Goal: Task Accomplishment & Management: Complete application form

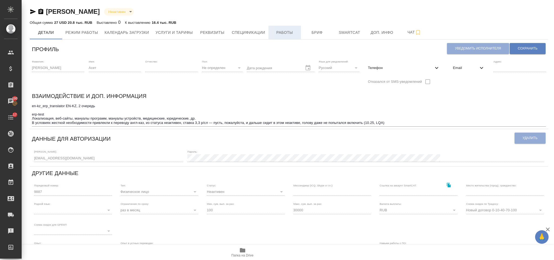
click at [281, 32] on span "Работы" at bounding box center [285, 32] width 26 height 7
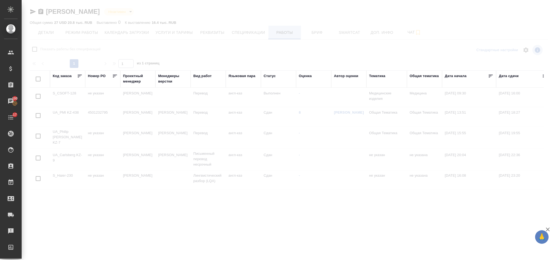
checkbox input "false"
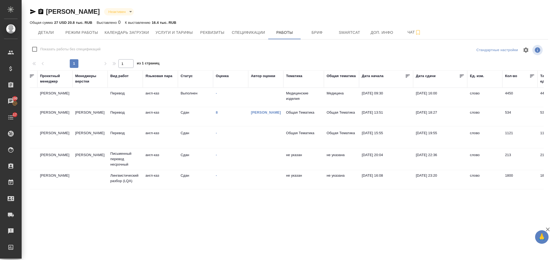
scroll to position [0, 288]
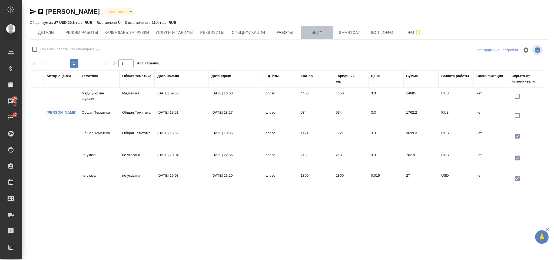
click at [318, 29] on button "Бриф" at bounding box center [317, 33] width 32 height 14
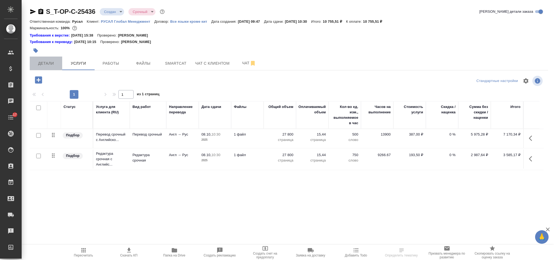
click at [51, 61] on span "Детали" at bounding box center [46, 63] width 26 height 7
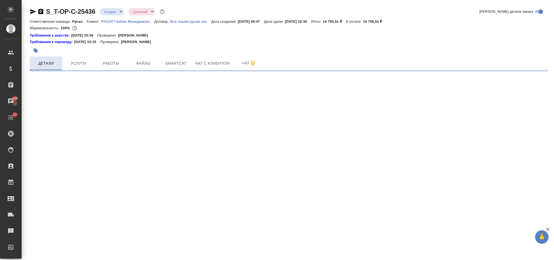
select select "RU"
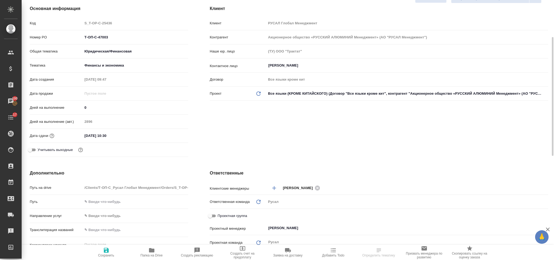
scroll to position [41, 0]
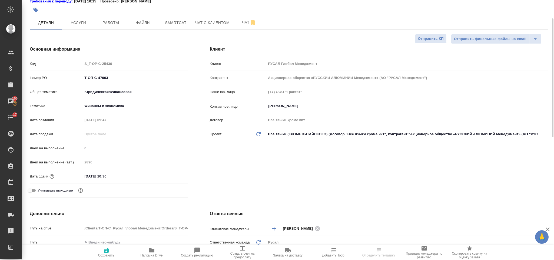
type textarea "x"
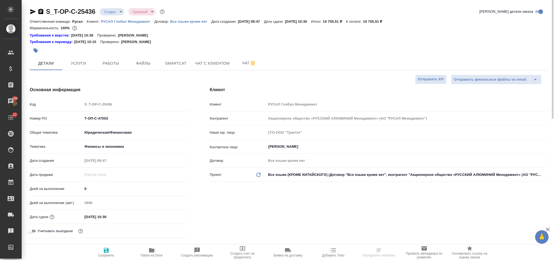
select select "RU"
click at [92, 64] on button "Услуги" at bounding box center [78, 64] width 32 height 14
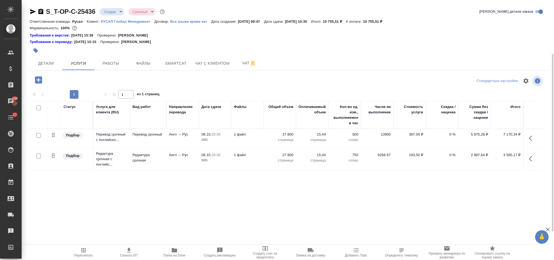
scroll to position [28, 0]
click at [49, 62] on span "Детали" at bounding box center [46, 63] width 26 height 7
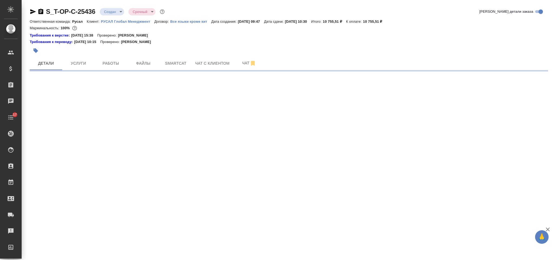
select select "RU"
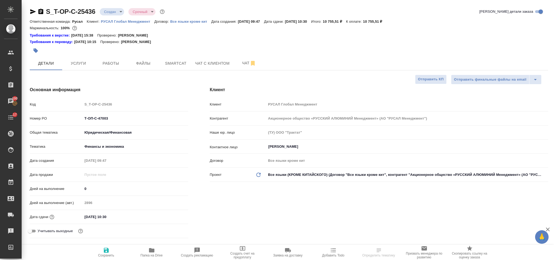
type textarea "x"
drag, startPoint x: 120, startPoint y: 119, endPoint x: 80, endPoint y: 118, distance: 40.9
click at [80, 118] on div "Номер PO Т-ОП-С-47003" at bounding box center [109, 118] width 158 height 9
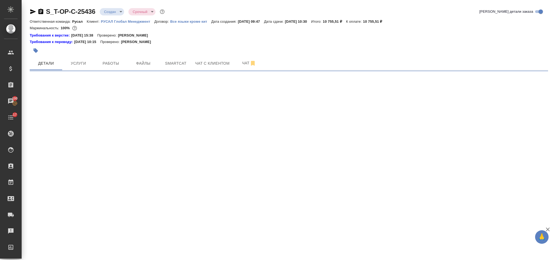
select select "RU"
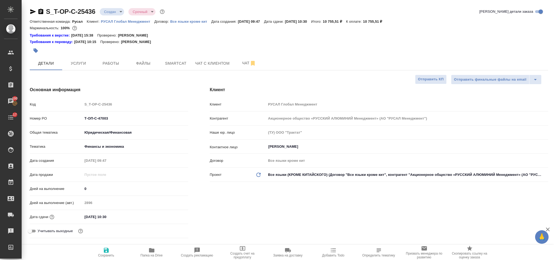
type textarea "x"
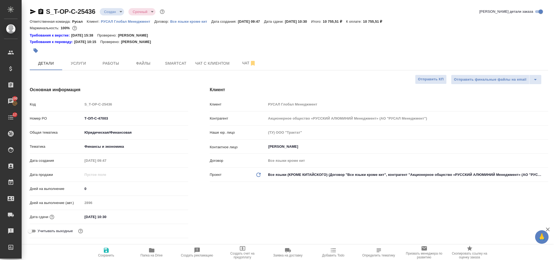
type textarea "x"
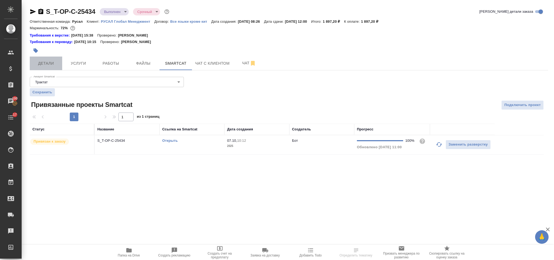
click at [53, 61] on span "Детали" at bounding box center [46, 63] width 26 height 7
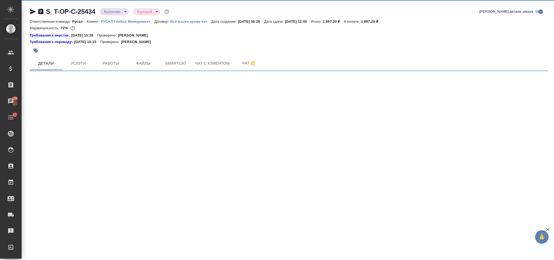
select select "RU"
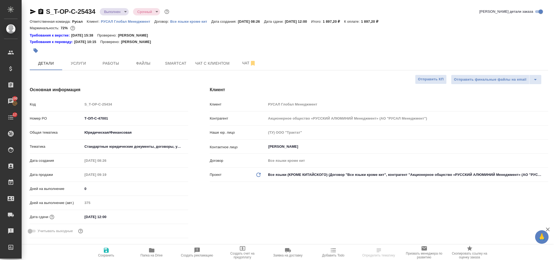
type textarea "x"
drag, startPoint x: 100, startPoint y: 115, endPoint x: 72, endPoint y: 115, distance: 27.6
click at [72, 115] on div "Номер PO Т-ОП-С-47001" at bounding box center [109, 118] width 158 height 9
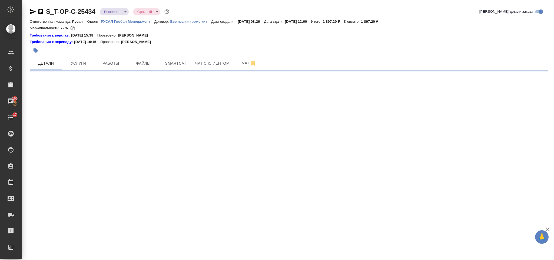
select select "RU"
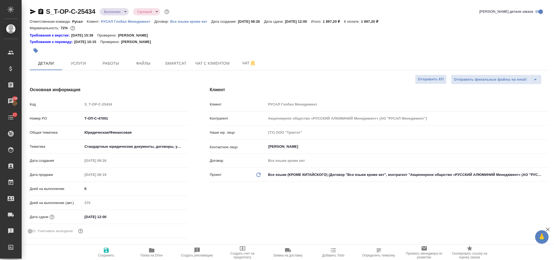
type textarea "x"
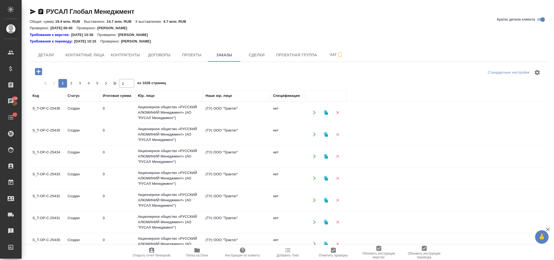
click at [41, 71] on icon "button" at bounding box center [38, 71] width 7 height 7
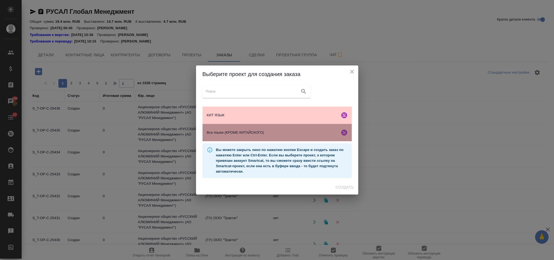
click at [253, 129] on div "Все языки (КРОМЕ КИТАЙСКОГО)" at bounding box center [277, 132] width 149 height 17
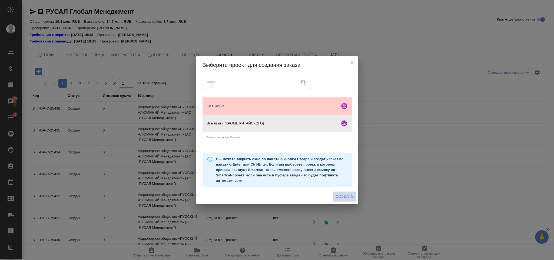
click at [348, 198] on span "Создать" at bounding box center [345, 196] width 18 height 7
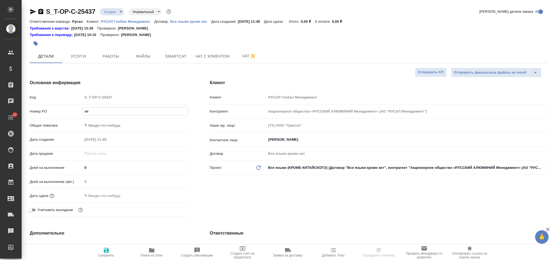
select select "RU"
type input "от Самиры_07.10"
click at [125, 122] on div ".cls-1 fill:#fff; AWATERA Gorlenko Yuliua Клиенты Спецификации Заказы 100 Чаты …" at bounding box center [277, 130] width 554 height 260
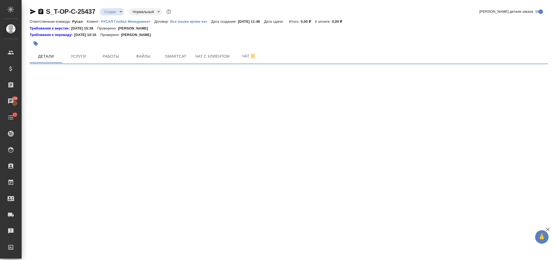
select select "RU"
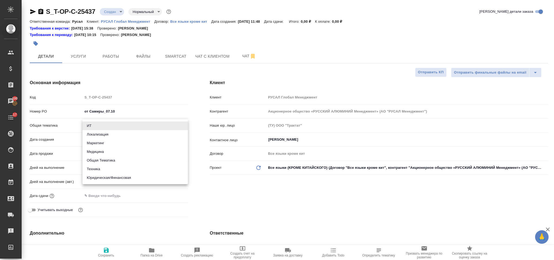
type textarea "x"
click at [120, 124] on body "🙏 .cls-1 fill:#fff; AWATERA Gorlenko Yuliua Клиенты Спецификации Заказы 100 Чат…" at bounding box center [277, 130] width 554 height 260
click at [127, 170] on li "Техника" at bounding box center [134, 169] width 105 height 9
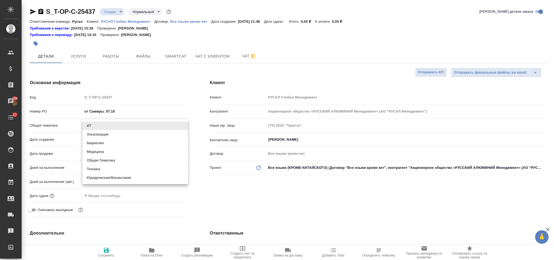
type input "tech"
type textarea "x"
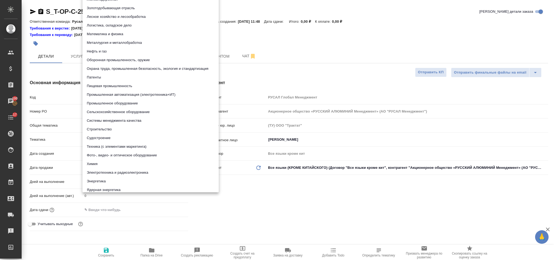
click at [121, 141] on body "🙏 .cls-1 fill:#fff; AWATERA Gorlenko Yuliua Клиенты Спецификации Заказы 100 Чат…" at bounding box center [277, 130] width 554 height 260
click at [111, 126] on li "Строительство" at bounding box center [150, 129] width 136 height 9
type textarea "x"
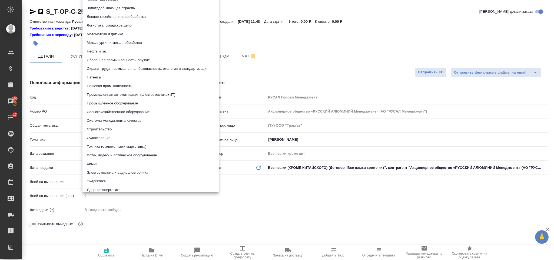
type input "5a8b8b956a9677013d343d92"
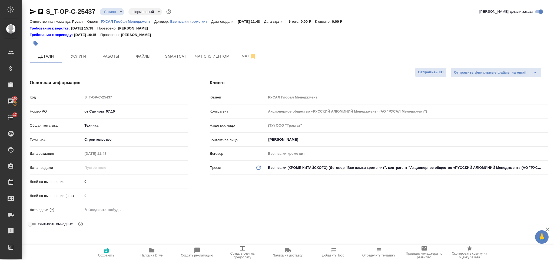
click at [113, 208] on input "text" at bounding box center [105, 210] width 47 height 8
click at [105, 249] on icon "button" at bounding box center [106, 250] width 6 height 6
type textarea "x"
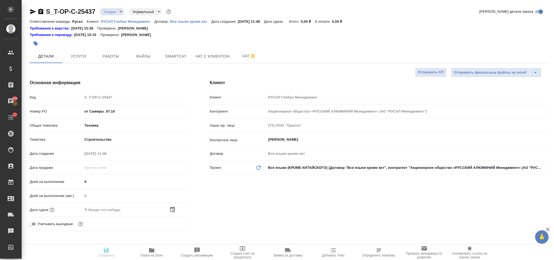
type textarea "x"
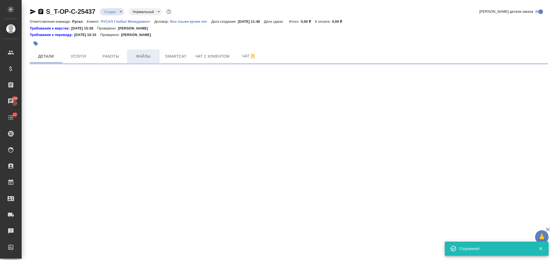
select select "RU"
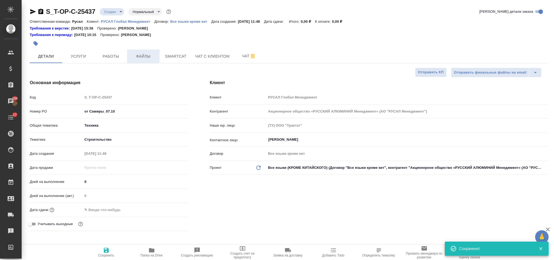
click at [150, 54] on span "Файлы" at bounding box center [143, 56] width 26 height 7
type textarea "x"
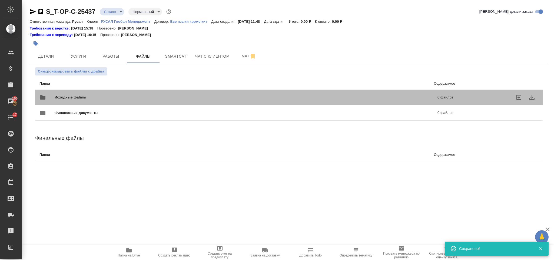
click at [104, 100] on span "Исходные файлы" at bounding box center [158, 97] width 207 height 5
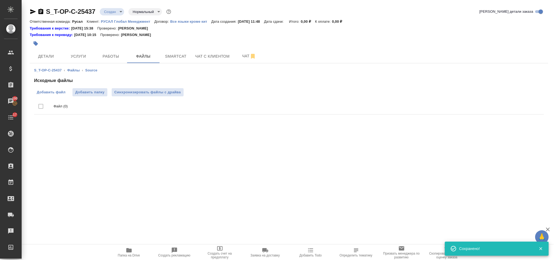
click at [63, 89] on label "Добавить файл" at bounding box center [51, 92] width 34 height 8
click at [0, 0] on input "Добавить файл" at bounding box center [0, 0] width 0 height 0
click at [91, 55] on span "Услуги" at bounding box center [78, 56] width 26 height 7
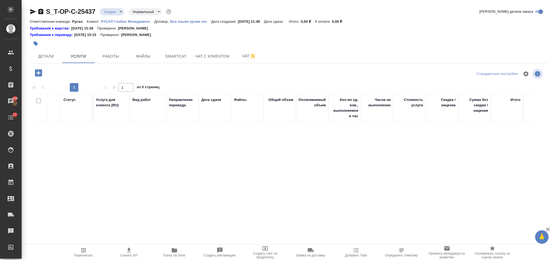
click at [41, 72] on icon "button" at bounding box center [38, 72] width 7 height 7
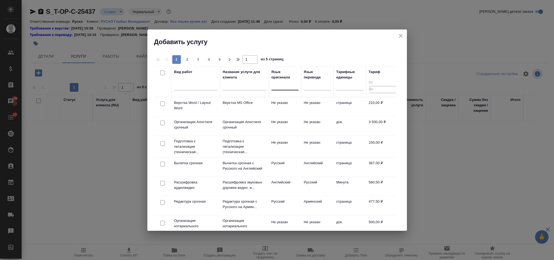
click at [297, 85] on div at bounding box center [285, 85] width 27 height 8
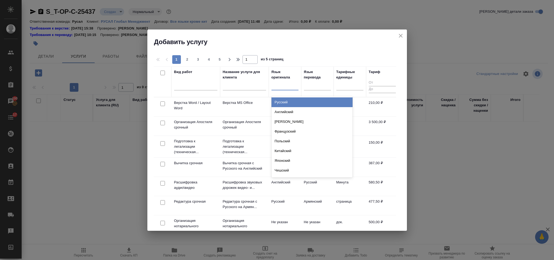
click at [292, 101] on div "Русский" at bounding box center [312, 102] width 81 height 10
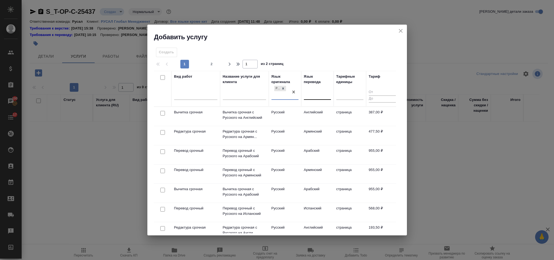
click at [323, 92] on div at bounding box center [317, 94] width 27 height 8
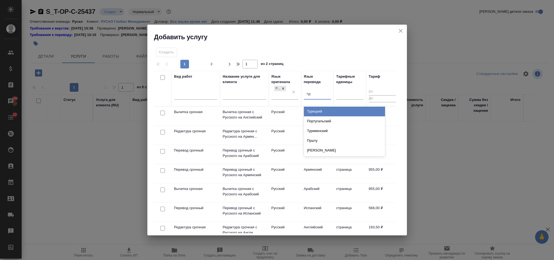
type input "туре"
click at [323, 108] on div "Турецкий" at bounding box center [344, 112] width 81 height 10
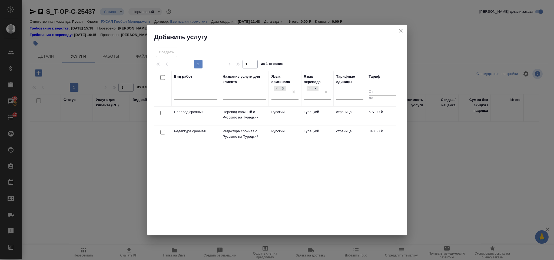
click at [161, 113] on input "checkbox" at bounding box center [162, 113] width 5 height 5
checkbox input "true"
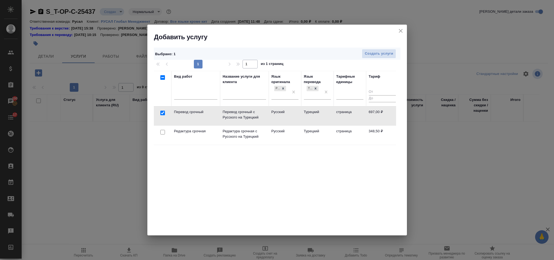
click at [162, 133] on input "checkbox" at bounding box center [162, 132] width 5 height 5
checkbox input "true"
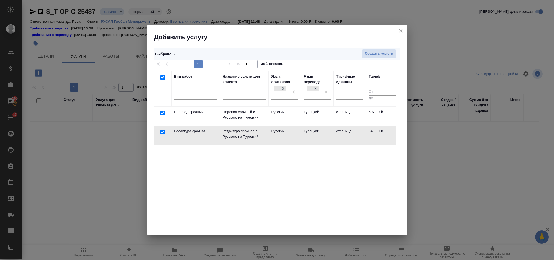
checkbox input "true"
click at [371, 53] on span "Создать услуги" at bounding box center [379, 54] width 28 height 6
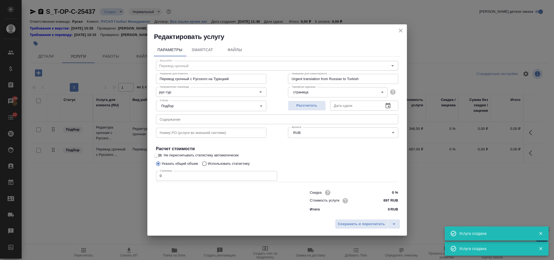
type input "Перевод срочный"
type input "Перевод срочный с Русского на Турецкий"
type input "Urgent translation from Russian to Turkish"
type input "697 RUB"
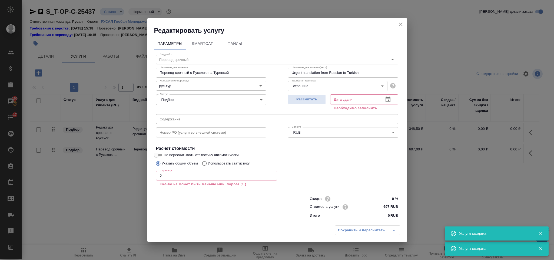
click at [385, 155] on label "Не пересчитывать статистику автоматически" at bounding box center [273, 155] width 241 height 6
click at [166, 155] on input "Не пересчитывать статистику автоматически" at bounding box center [156, 155] width 19 height 6
checkbox input "true"
click at [259, 119] on input "text" at bounding box center [277, 119] width 242 height 10
paste input "Типовой проект ЦСЕ Сокол 07.10.25"
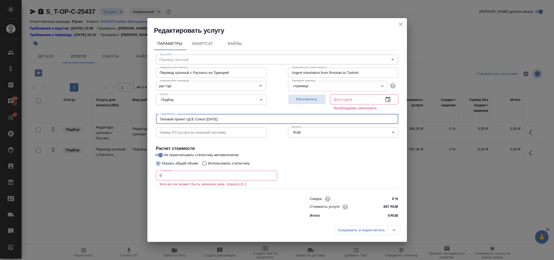
type input "Типовой проект ЦСЕ Сокол 07.10.25"
drag, startPoint x: 399, startPoint y: 27, endPoint x: 350, endPoint y: 29, distance: 49.3
click at [399, 27] on icon "close" at bounding box center [401, 24] width 6 height 6
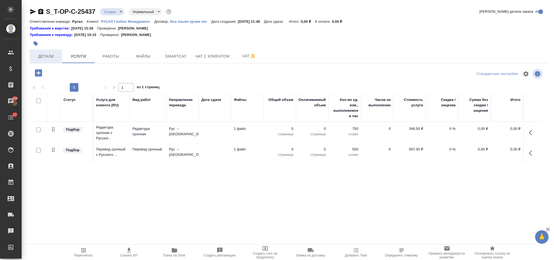
click at [53, 55] on span "Детали" at bounding box center [46, 56] width 26 height 7
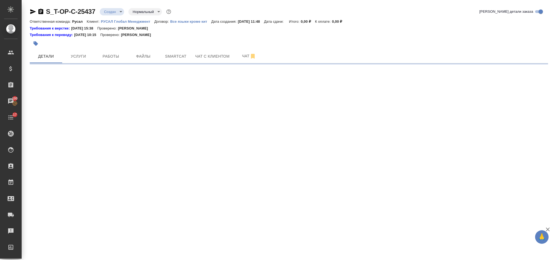
select select "RU"
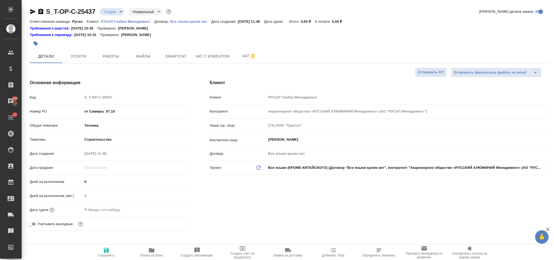
type textarea "x"
click at [114, 210] on input "text" at bounding box center [106, 210] width 47 height 8
click at [172, 209] on icon "button" at bounding box center [172, 209] width 6 height 6
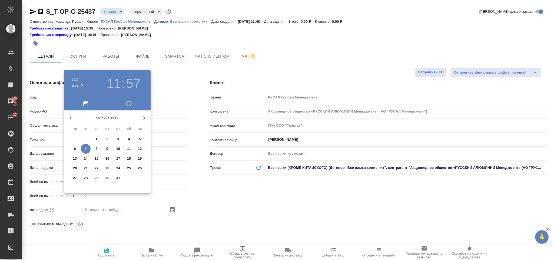
click at [86, 153] on button "7" at bounding box center [86, 149] width 10 height 10
type input "07.10.2025 11:57"
type textarea "x"
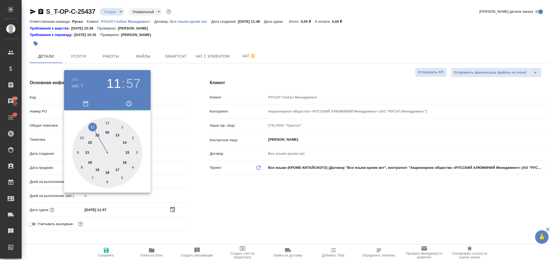
click at [126, 160] on div at bounding box center [107, 152] width 70 height 70
type input "07.10.2025 16:57"
type textarea "x"
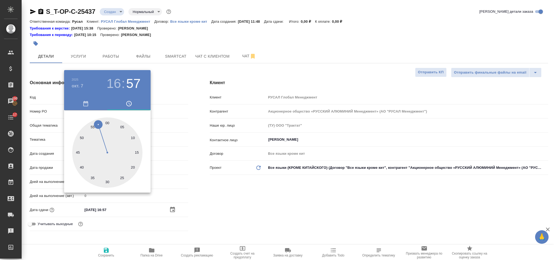
click at [108, 120] on div at bounding box center [107, 152] width 70 height 70
type input "07.10.2025 16:00"
type textarea "x"
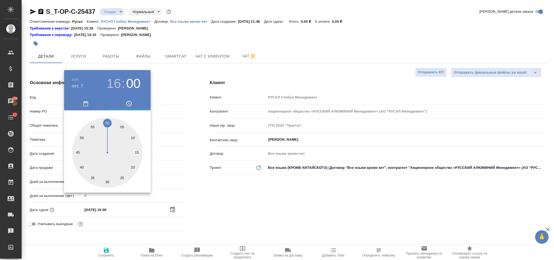
click at [252, 171] on div at bounding box center [277, 130] width 554 height 260
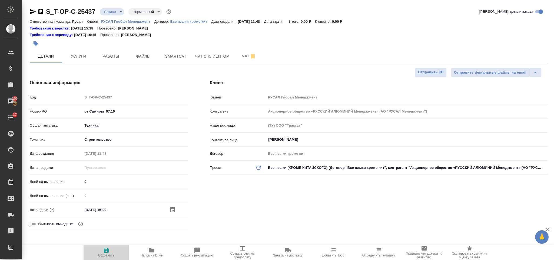
click at [111, 247] on span "Сохранить" at bounding box center [106, 252] width 39 height 10
type textarea "x"
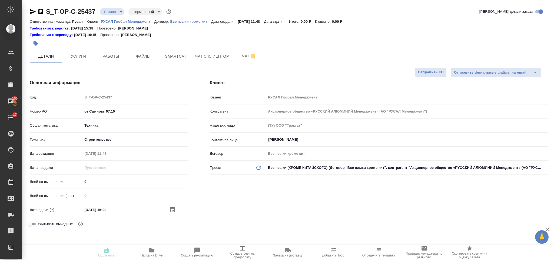
type textarea "x"
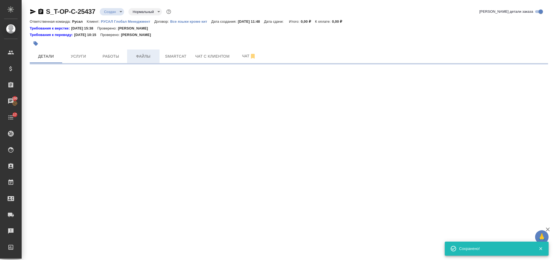
select select "RU"
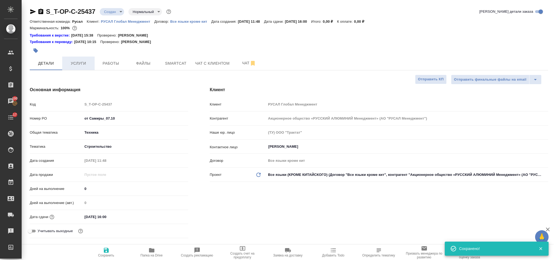
type textarea "x"
click at [83, 61] on span "Услуги" at bounding box center [78, 63] width 26 height 7
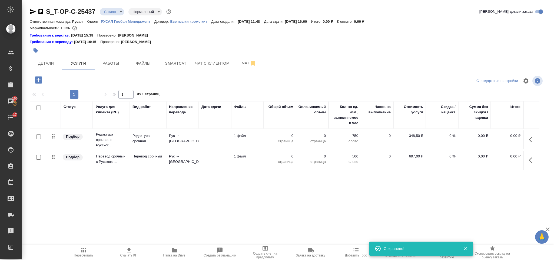
click at [534, 137] on icon "button" at bounding box center [532, 139] width 6 height 6
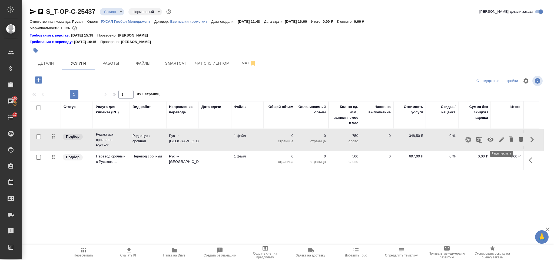
click at [501, 141] on icon "button" at bounding box center [501, 139] width 5 height 5
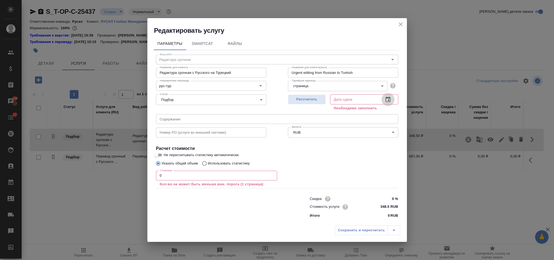
click at [389, 99] on icon "button" at bounding box center [388, 99] width 6 height 6
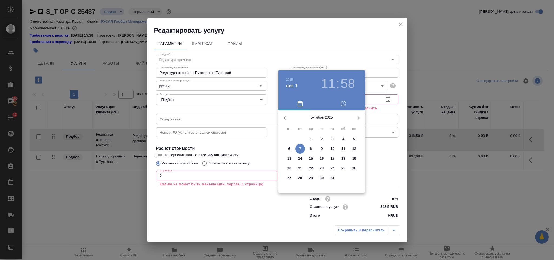
click at [300, 150] on p "7" at bounding box center [300, 148] width 2 height 5
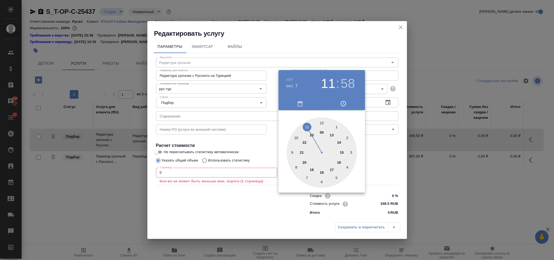
click at [340, 161] on div at bounding box center [322, 152] width 70 height 70
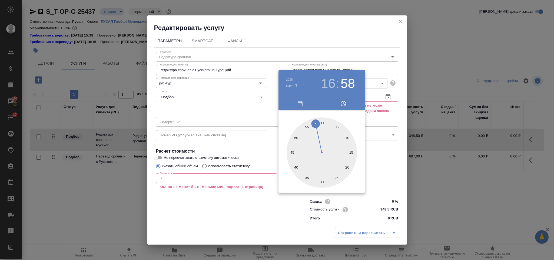
click at [322, 122] on div at bounding box center [322, 152] width 70 height 70
type input "07.10.2025 16:00"
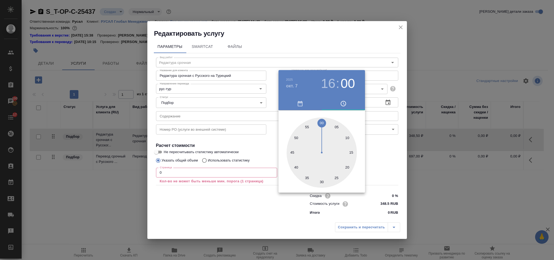
click at [226, 117] on div at bounding box center [277, 130] width 554 height 260
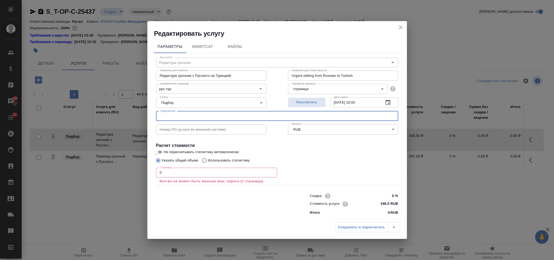
drag, startPoint x: 224, startPoint y: 115, endPoint x: 221, endPoint y: 115, distance: 3.2
click at [224, 115] on input "text" at bounding box center [277, 116] width 242 height 10
click at [174, 168] on input "0" at bounding box center [216, 173] width 121 height 10
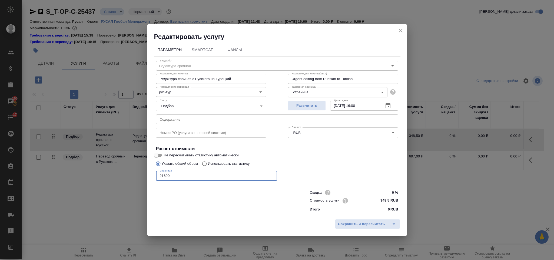
type input "21600"
click at [349, 229] on div "Сохранить и пересчитать" at bounding box center [277, 225] width 260 height 19
click at [348, 225] on span "Сохранить и пересчитать" at bounding box center [361, 224] width 47 height 6
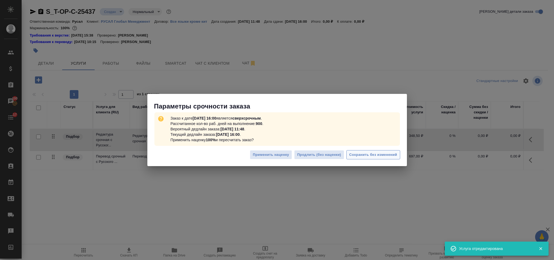
click at [365, 158] on span "Сохранить без изменений" at bounding box center [373, 155] width 48 height 6
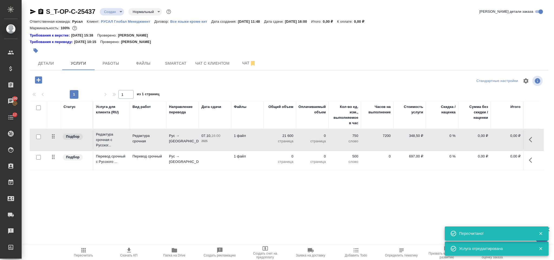
type input "urgent"
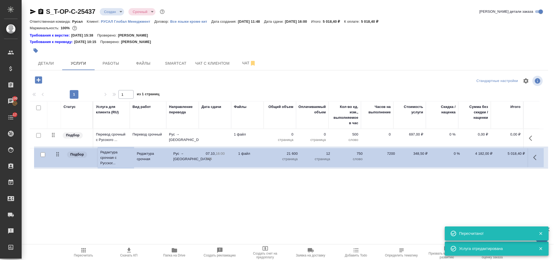
drag, startPoint x: 53, startPoint y: 138, endPoint x: 57, endPoint y: 157, distance: 19.2
click at [57, 157] on table "Статус Услуга для клиента (RU) Вид работ Направление перевода Дата сдачи Файлы …" at bounding box center [287, 135] width 514 height 69
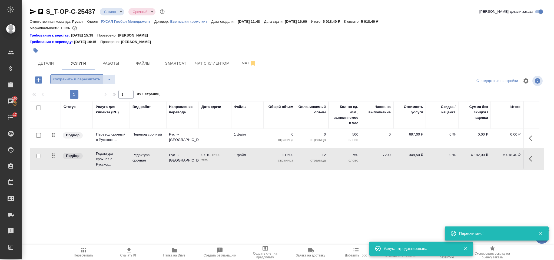
click at [84, 80] on span "Сохранить и пересчитать" at bounding box center [76, 79] width 47 height 6
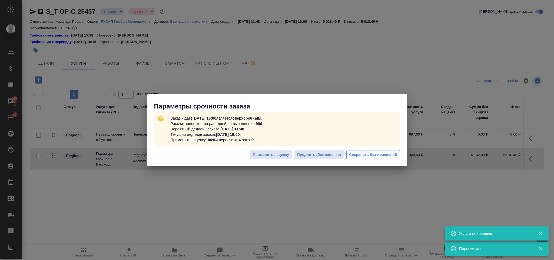
click at [369, 153] on span "Сохранить без изменений" at bounding box center [373, 155] width 48 height 6
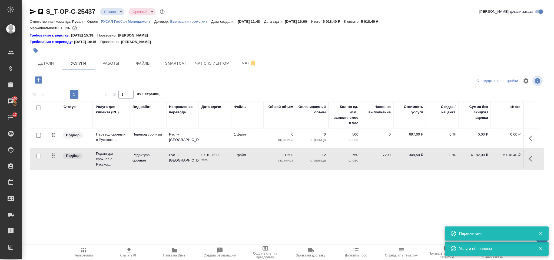
click at [528, 143] on button "button" at bounding box center [532, 138] width 13 height 13
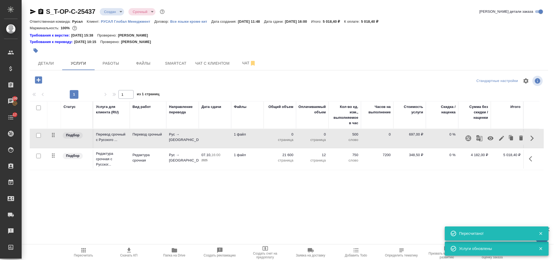
click at [500, 136] on icon "button" at bounding box center [501, 138] width 6 height 6
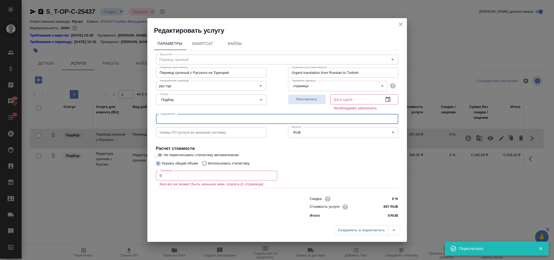
click at [184, 117] on input "text" at bounding box center [277, 119] width 242 height 10
click at [390, 101] on icon "button" at bounding box center [388, 99] width 5 height 5
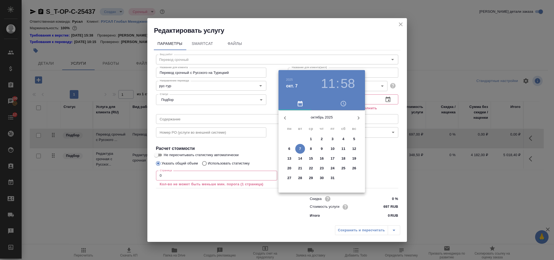
click at [299, 147] on p "7" at bounding box center [300, 148] width 2 height 5
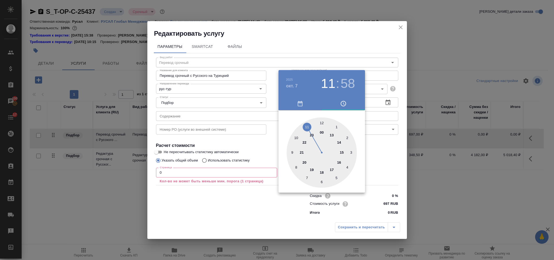
click at [339, 161] on div at bounding box center [322, 152] width 70 height 70
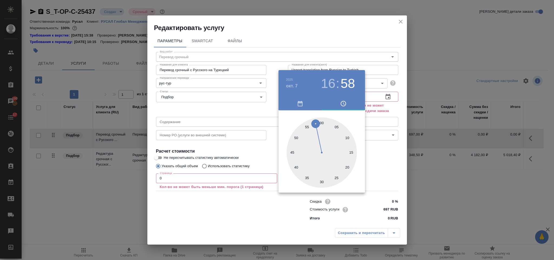
click at [322, 121] on div at bounding box center [322, 152] width 70 height 70
type input "07.10.2025 16:00"
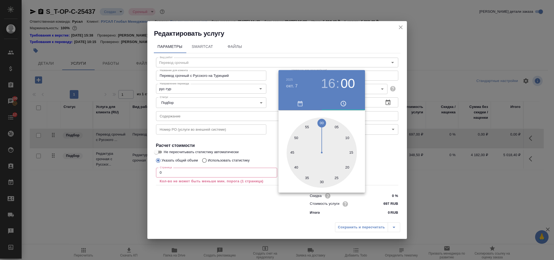
click at [384, 158] on div at bounding box center [277, 130] width 554 height 260
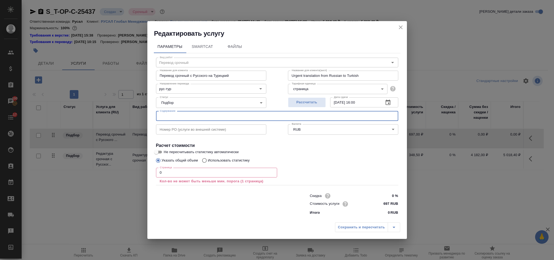
click at [178, 114] on input "text" at bounding box center [277, 116] width 242 height 10
paste input "Типовой проект ЦСЕ Сокол 07.10.25"
type input "Типовой проект ЦСЕ Сокол 07.10.25"
click at [170, 168] on input "0" at bounding box center [216, 173] width 121 height 10
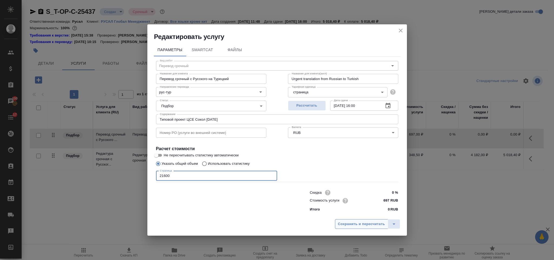
type input "21600"
click at [341, 223] on span "Сохранить и пересчитать" at bounding box center [361, 224] width 47 height 6
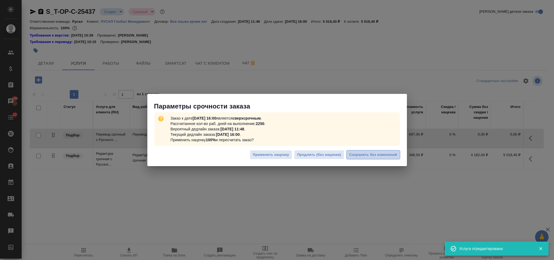
click at [369, 153] on span "Сохранить без изменений" at bounding box center [373, 155] width 48 height 6
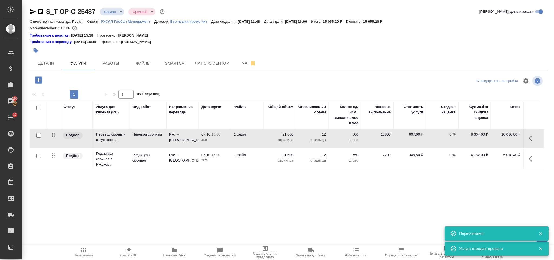
click at [40, 80] on icon "button" at bounding box center [38, 79] width 9 height 9
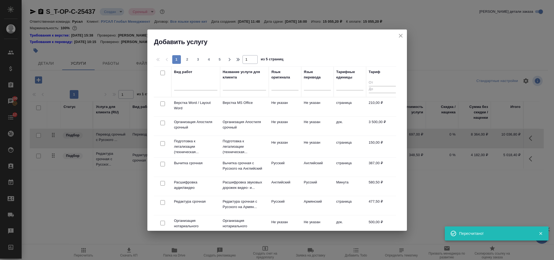
click at [161, 104] on input "checkbox" at bounding box center [162, 103] width 5 height 5
checkbox input "true"
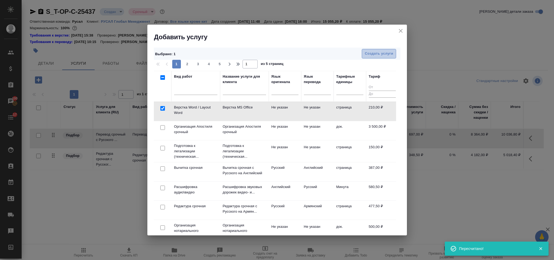
click at [367, 57] on span "Создать услуги" at bounding box center [379, 54] width 28 height 6
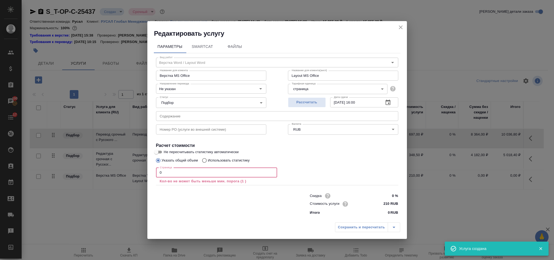
click at [185, 174] on input "0" at bounding box center [216, 173] width 121 height 10
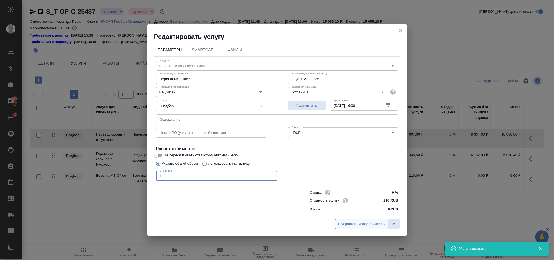
type input "12"
click at [353, 226] on span "Сохранить и пересчитать" at bounding box center [361, 224] width 47 height 6
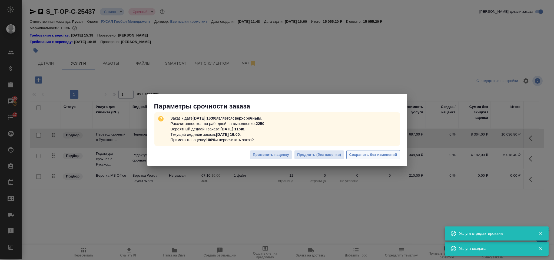
click at [365, 150] on button "Сохранить без изменений" at bounding box center [373, 154] width 54 height 9
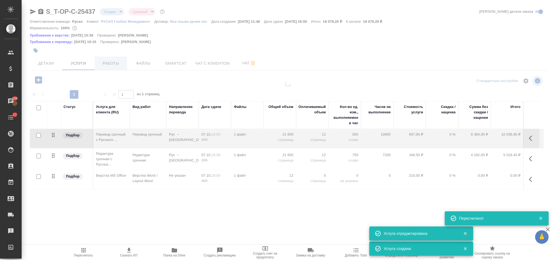
click at [50, 66] on span "Детали" at bounding box center [46, 63] width 26 height 7
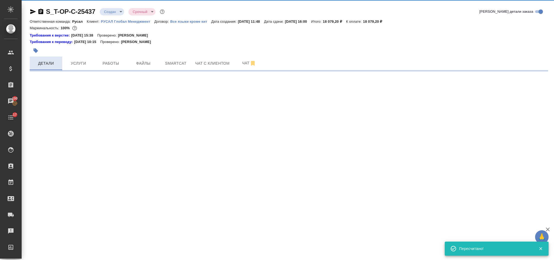
select select "RU"
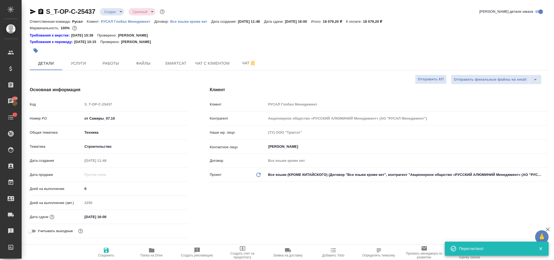
type textarea "x"
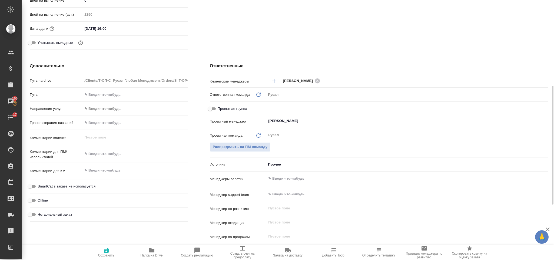
type textarea "x"
click at [112, 169] on textarea at bounding box center [135, 170] width 105 height 9
type textarea "ру"
type textarea "x"
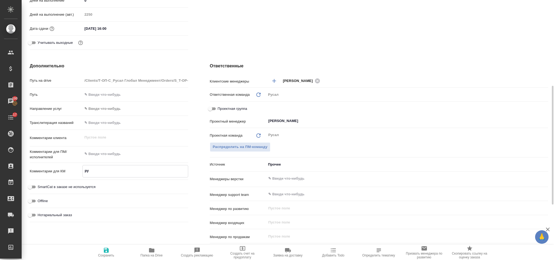
type textarea "x"
type textarea "рус"
type textarea "x"
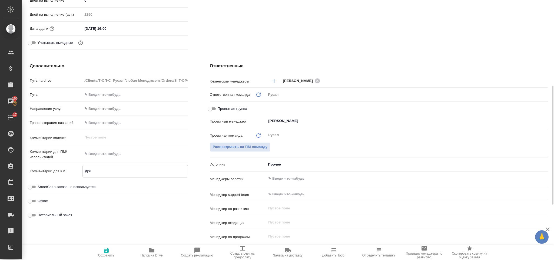
type textarea "рус-"
type textarea "x"
type textarea "рус-м"
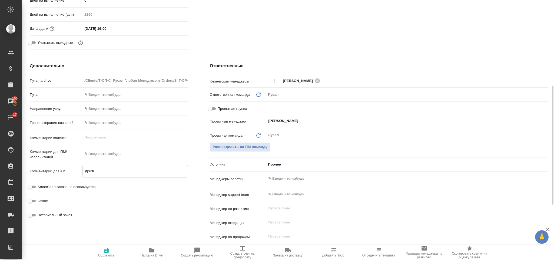
type textarea "x"
type textarea "рус-мо"
type textarea "x"
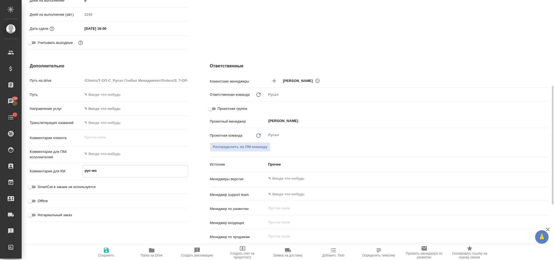
type textarea "x"
type textarea "рус-мон"
type textarea "x"
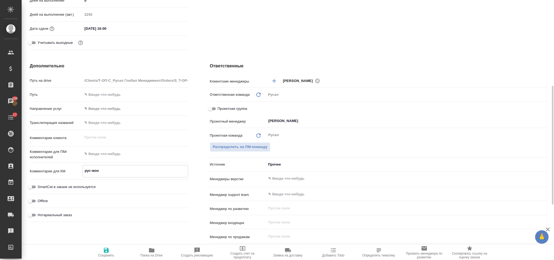
type textarea "x"
type textarea "рус-монг"
type textarea "x"
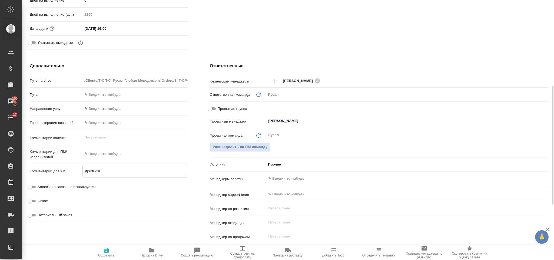
type textarea "рус-монго"
type textarea "x"
type textarea "рус-монгол"
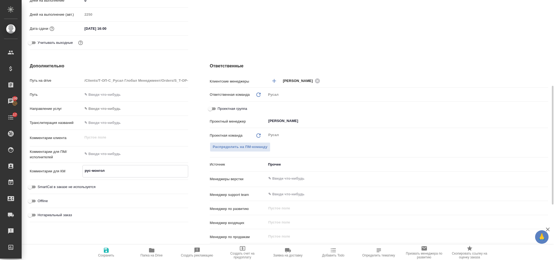
type textarea "x"
type textarea "рус-монголь"
type textarea "x"
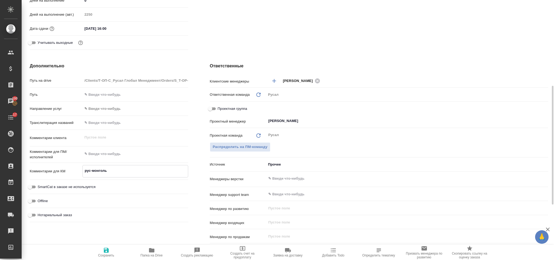
type textarea "x"
type textarea "рус-монгольс"
type textarea "x"
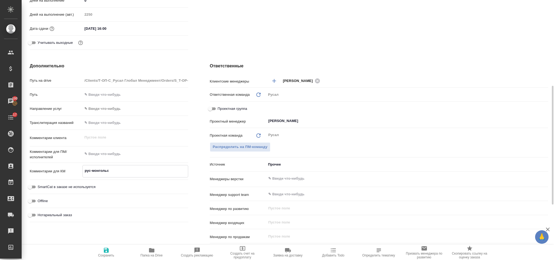
type textarea "x"
type textarea "рус-монгольск"
type textarea "x"
type textarea "рус-монгольски"
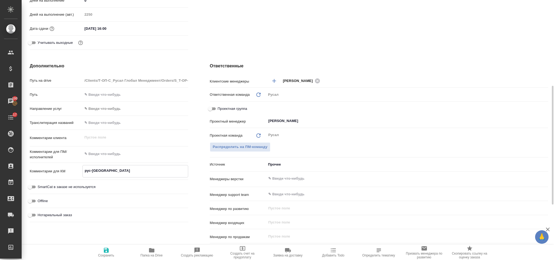
type textarea "x"
type textarea "рус-монгольский"
type textarea "x"
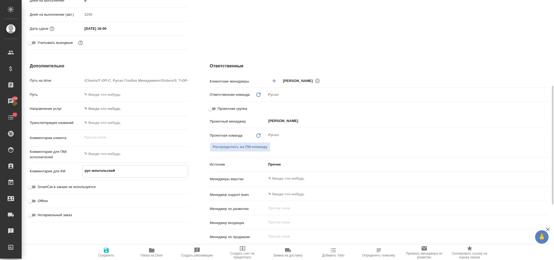
type textarea "рус-монгольский"
type textarea "x"
click at [100, 240] on div "Дополнительно Путь на drive /Clients/Т-ОП-С_Русал Глобал Менеджмент/Orders/S_T-…" at bounding box center [109, 161] width 180 height 218
click at [111, 249] on span "Сохранить" at bounding box center [106, 252] width 39 height 10
type textarea "x"
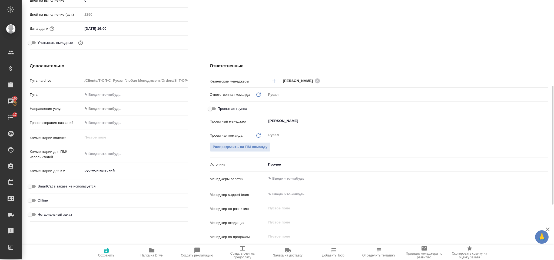
type textarea "x"
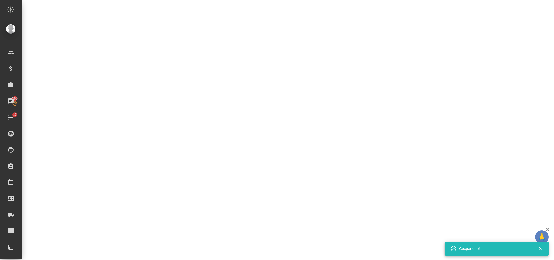
scroll to position [0, 0]
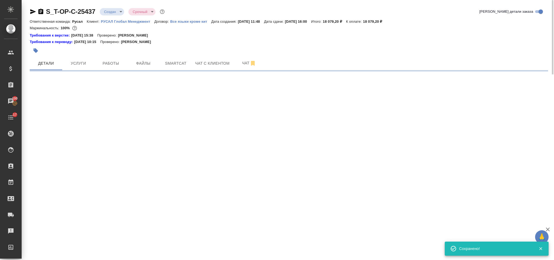
select select "RU"
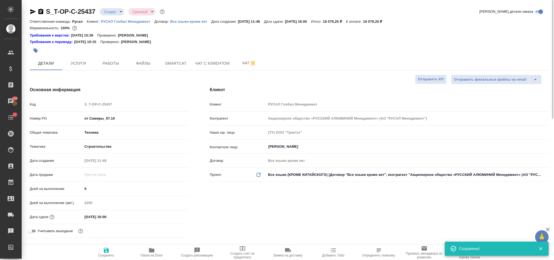
type textarea "x"
drag, startPoint x: 31, startPoint y: 11, endPoint x: 31, endPoint y: 0, distance: 11.4
click at [31, 11] on icon "button" at bounding box center [33, 11] width 6 height 6
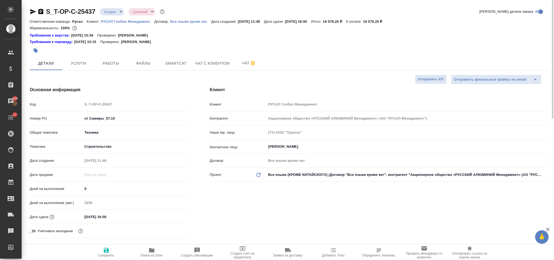
drag, startPoint x: 41, startPoint y: 10, endPoint x: 69, endPoint y: 2, distance: 28.5
click at [41, 10] on icon "button" at bounding box center [40, 11] width 5 height 5
drag, startPoint x: 121, startPoint y: 114, endPoint x: 112, endPoint y: 116, distance: 9.0
click at [112, 116] on div "Код S_T-OP-C-25437 Номер PO от Самиры_07.10 Общая тематика Техника tech Тематик…" at bounding box center [109, 170] width 158 height 141
drag, startPoint x: 117, startPoint y: 118, endPoint x: 83, endPoint y: 120, distance: 34.4
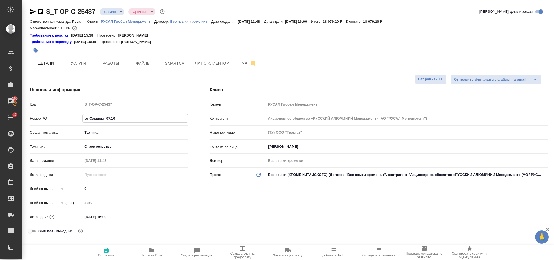
click at [83, 120] on input "от Самиры_07.10" at bounding box center [135, 118] width 105 height 8
click at [110, 66] on span "Работы" at bounding box center [111, 63] width 26 height 7
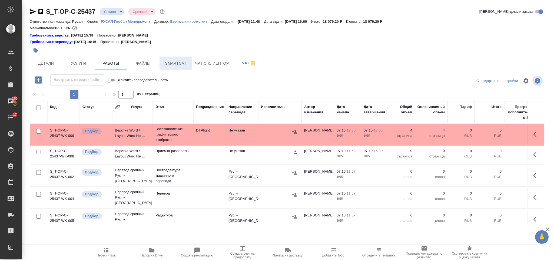
click at [187, 58] on button "Smartcat" at bounding box center [176, 64] width 32 height 14
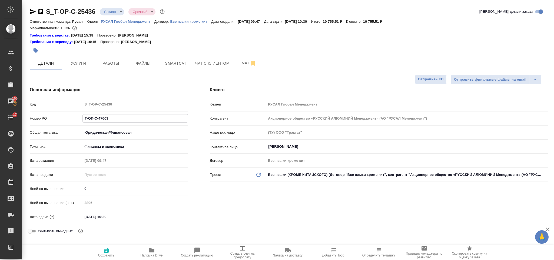
select select "RU"
click at [118, 213] on input "[DATE] 10:30" at bounding box center [105, 217] width 47 height 8
click at [170, 214] on icon "button" at bounding box center [172, 216] width 6 height 6
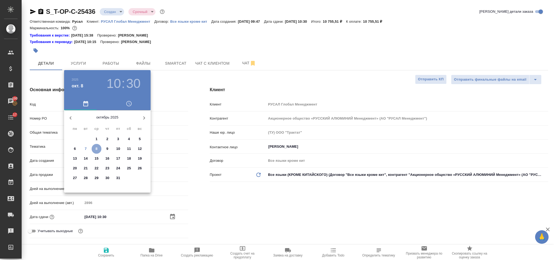
click at [98, 150] on span "8" at bounding box center [97, 148] width 10 height 5
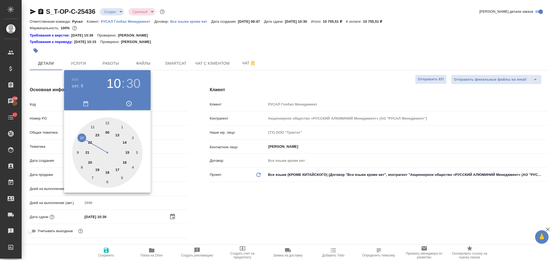
drag, startPoint x: 117, startPoint y: 168, endPoint x: 111, endPoint y: 137, distance: 31.4
click at [117, 168] on div at bounding box center [107, 152] width 70 height 70
click at [107, 122] on div at bounding box center [107, 152] width 70 height 70
type input "08.10.2025 17:00"
click at [207, 188] on div at bounding box center [277, 130] width 554 height 260
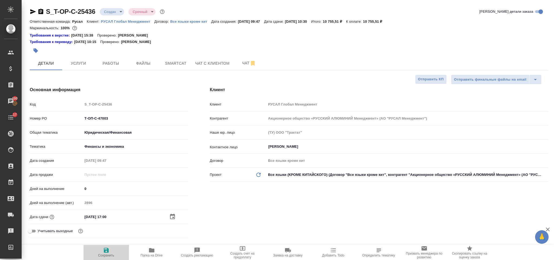
click at [109, 247] on icon "button" at bounding box center [106, 250] width 6 height 6
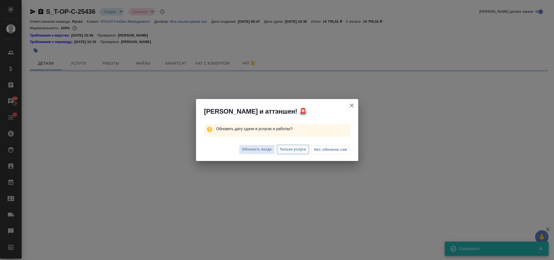
click at [280, 151] on span "Только услуги" at bounding box center [293, 149] width 26 height 6
select select "RU"
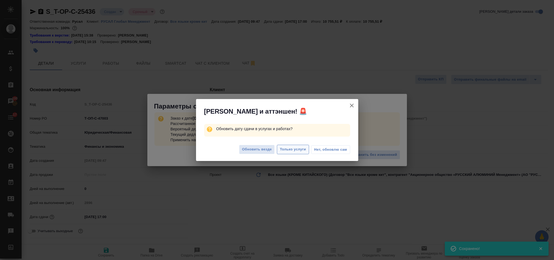
click at [289, 148] on span "Только услуги" at bounding box center [293, 149] width 26 height 6
type textarea "x"
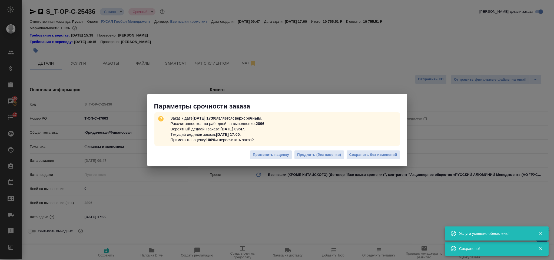
type textarea "x"
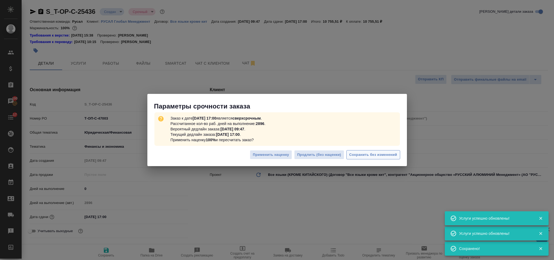
click at [370, 158] on button "Сохранить без изменений" at bounding box center [373, 154] width 54 height 9
type textarea "x"
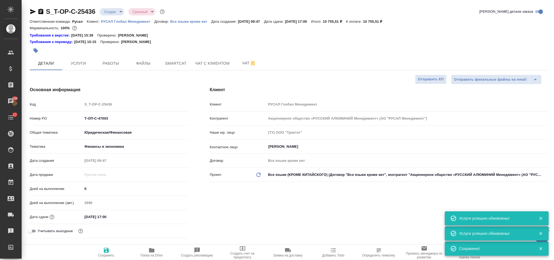
type textarea "x"
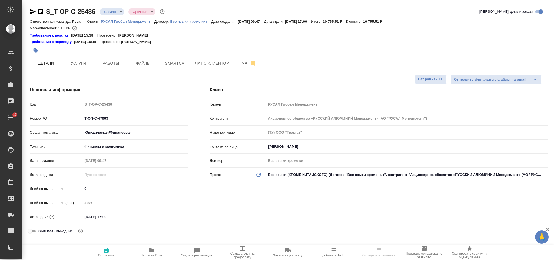
select select "RU"
click at [124, 213] on input "08.10.2025 17:00" at bounding box center [105, 217] width 47 height 8
click at [240, 200] on div "Клиент Клиент РУСАЛ Глобал Менеджмент Контрагент Акционерное общество «РУССКИЙ …" at bounding box center [379, 163] width 360 height 175
click at [172, 214] on icon "button" at bounding box center [172, 216] width 6 height 6
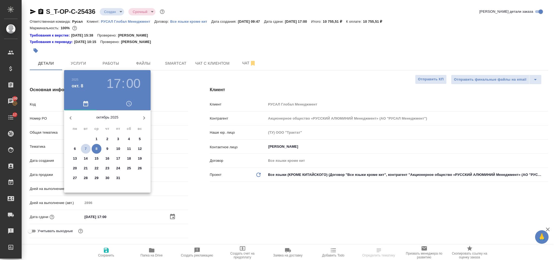
click at [87, 149] on span "7" at bounding box center [86, 148] width 10 height 5
type input "07.10.2025 17:00"
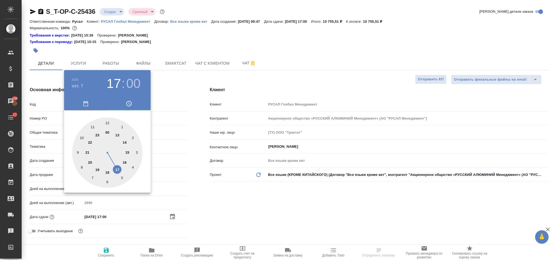
click at [119, 168] on div at bounding box center [107, 152] width 70 height 70
click at [107, 122] on div at bounding box center [107, 152] width 70 height 70
click at [241, 209] on div at bounding box center [277, 130] width 554 height 260
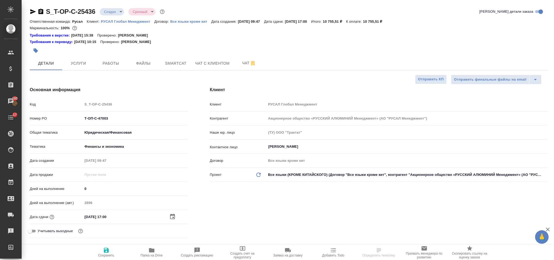
click at [108, 250] on icon "button" at bounding box center [106, 250] width 5 height 5
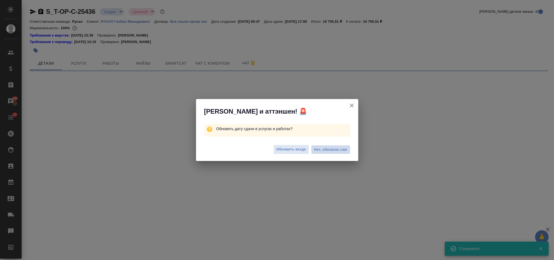
click at [336, 149] on span "Нет, обновлю сам" at bounding box center [330, 149] width 33 height 5
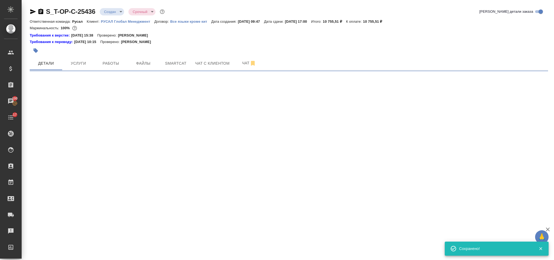
select select "RU"
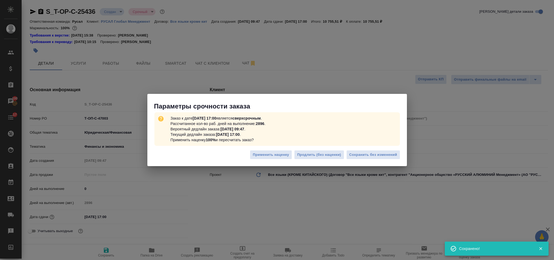
type textarea "x"
click at [363, 156] on span "Сохранить без изменений" at bounding box center [373, 155] width 48 height 6
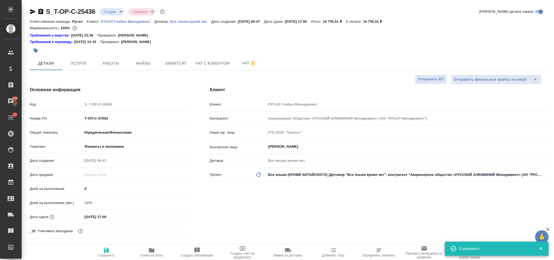
type textarea "x"
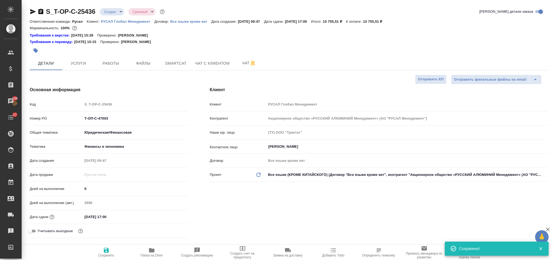
type textarea "x"
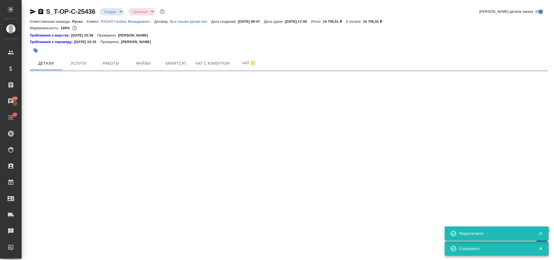
select select "RU"
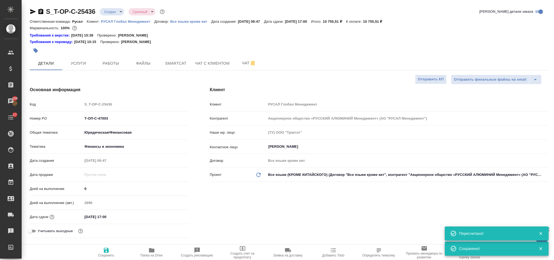
type textarea "x"
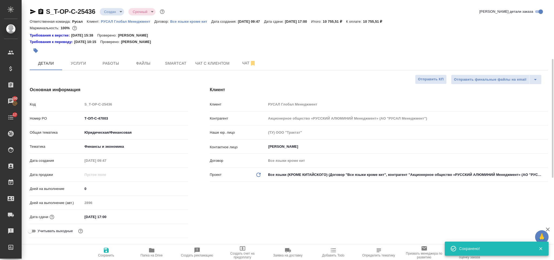
scroll to position [41, 0]
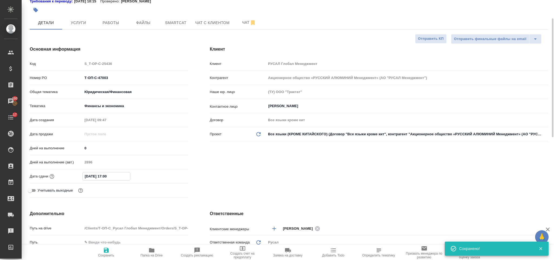
click at [126, 180] on input "07.10.2025 17:00" at bounding box center [106, 176] width 47 height 8
click at [170, 176] on icon "button" at bounding box center [172, 176] width 6 height 6
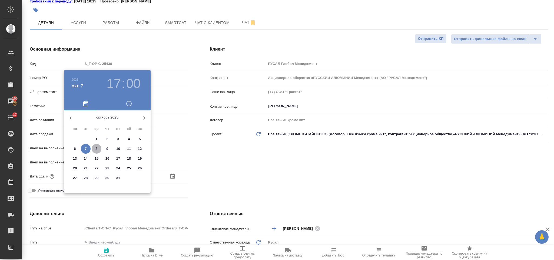
click at [98, 147] on span "8" at bounding box center [97, 148] width 10 height 5
type input "08.10.2025 17:00"
type textarea "x"
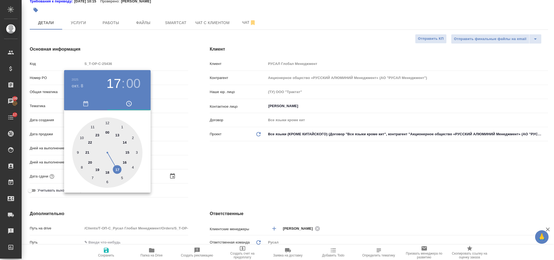
click at [124, 142] on div at bounding box center [107, 152] width 70 height 70
type input "08.10.2025 14:00"
type textarea "x"
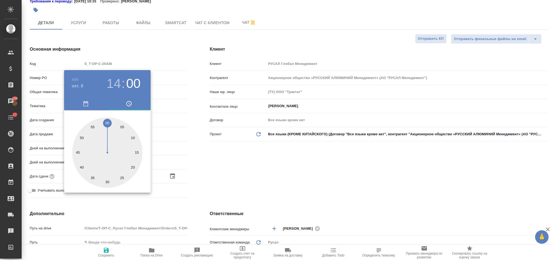
click at [226, 163] on div at bounding box center [277, 130] width 554 height 260
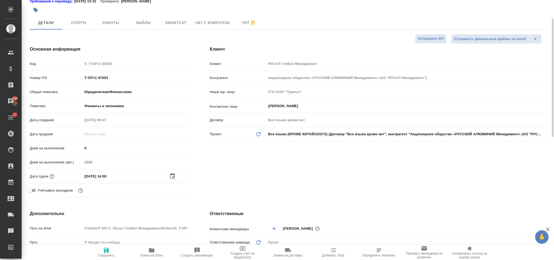
click at [105, 247] on icon "button" at bounding box center [106, 250] width 6 height 6
type textarea "x"
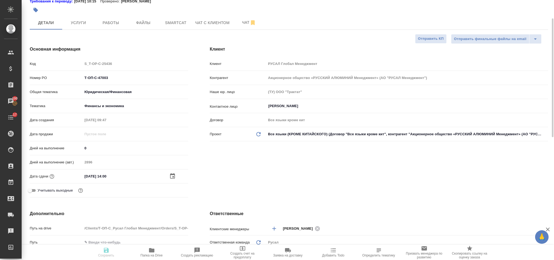
type textarea "x"
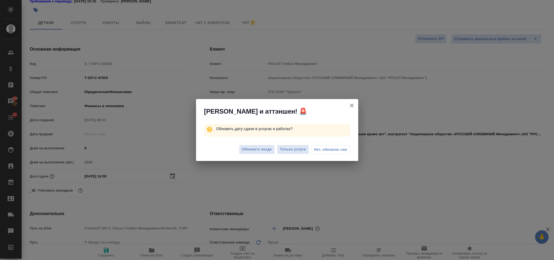
type textarea "x"
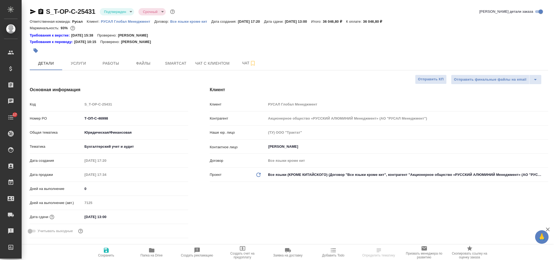
select select "RU"
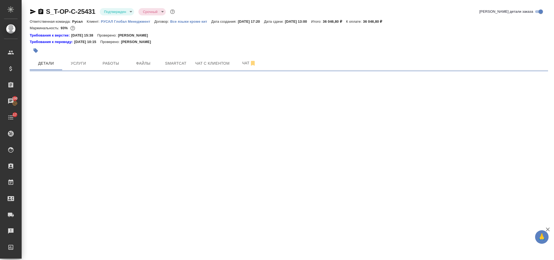
select select "RU"
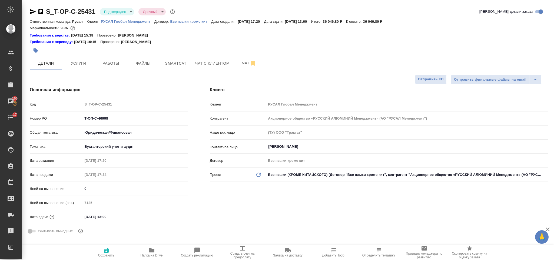
type textarea "x"
select select "RU"
drag, startPoint x: 123, startPoint y: 115, endPoint x: 75, endPoint y: 115, distance: 47.9
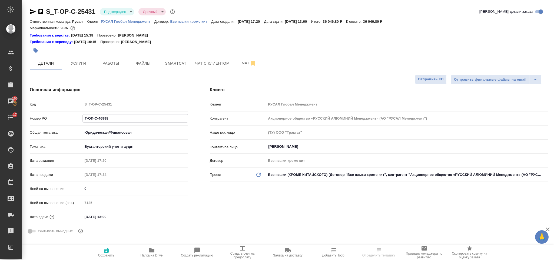
click at [75, 115] on div "Номер PO Т-ОП-С-46998" at bounding box center [109, 118] width 158 height 9
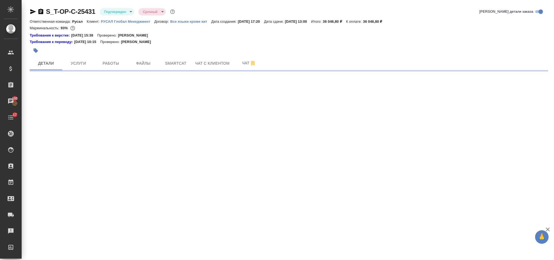
select select "RU"
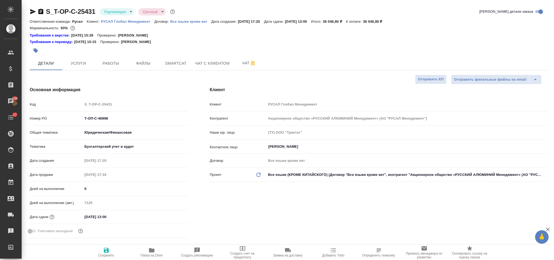
type textarea "x"
select select "RU"
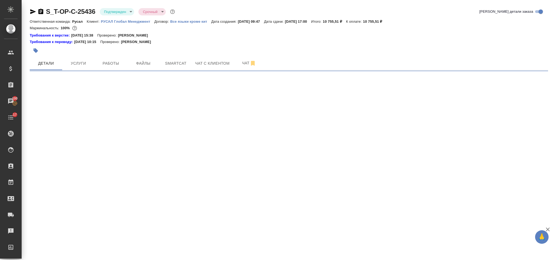
select select "RU"
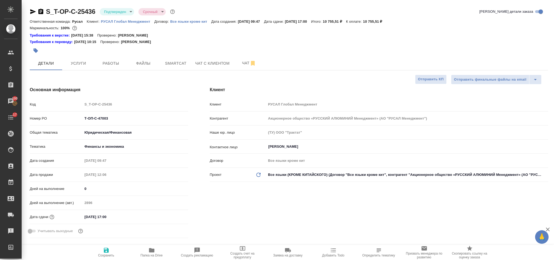
type textarea "x"
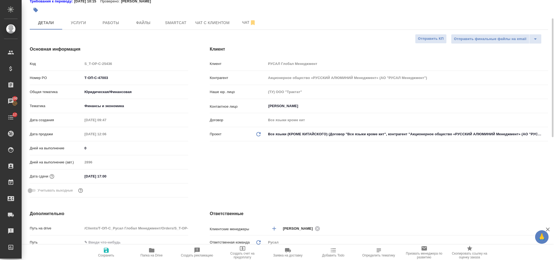
click at [133, 175] on div "[DATE] 17:00" at bounding box center [134, 176] width 105 height 8
click at [125, 178] on input "[DATE] 17:00" at bounding box center [105, 176] width 47 height 8
click at [172, 175] on icon "button" at bounding box center [172, 175] width 5 height 5
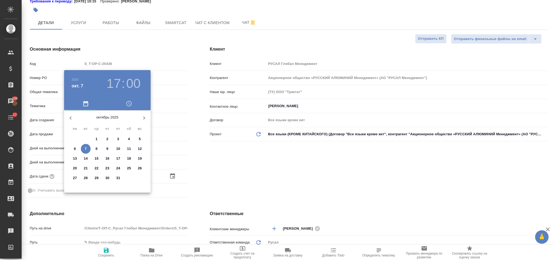
click at [94, 147] on span "8" at bounding box center [97, 148] width 10 height 5
type input "08.10.2025 17:00"
type textarea "x"
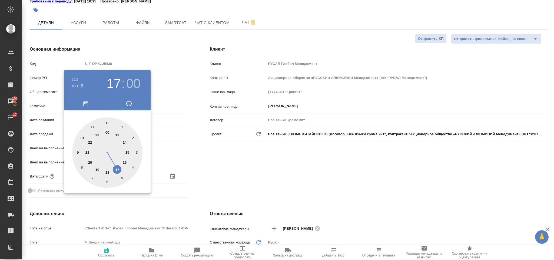
click at [124, 163] on div at bounding box center [107, 152] width 70 height 70
type input "08.10.2025 16:00"
type textarea "x"
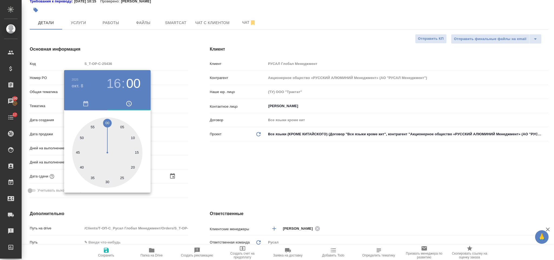
click at [242, 164] on div at bounding box center [277, 130] width 554 height 260
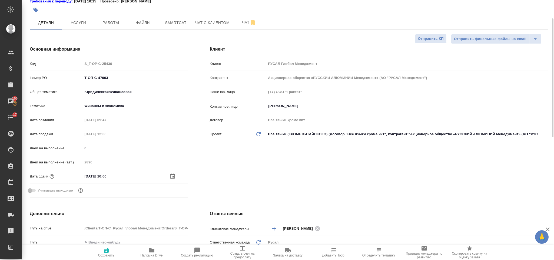
click at [104, 252] on icon "button" at bounding box center [106, 250] width 5 height 5
type textarea "x"
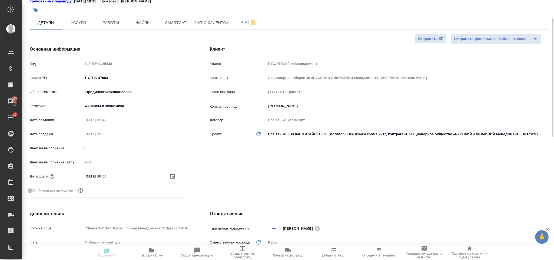
type textarea "x"
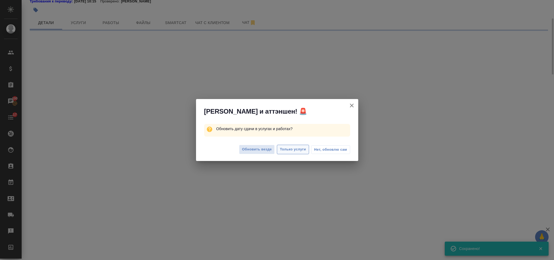
click at [301, 149] on span "Только услуги" at bounding box center [293, 149] width 26 height 6
select select "RU"
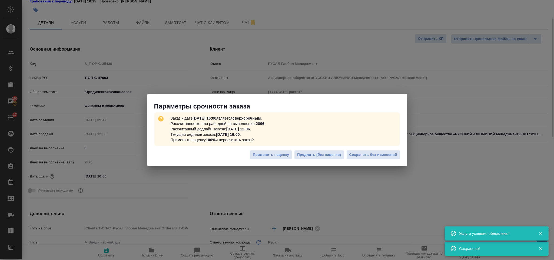
type textarea "x"
click at [363, 153] on span "Сохранить без изменений" at bounding box center [373, 155] width 48 height 6
type textarea "x"
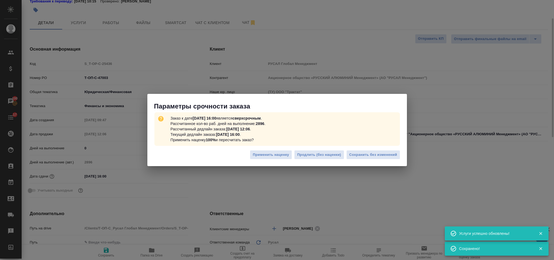
type textarea "x"
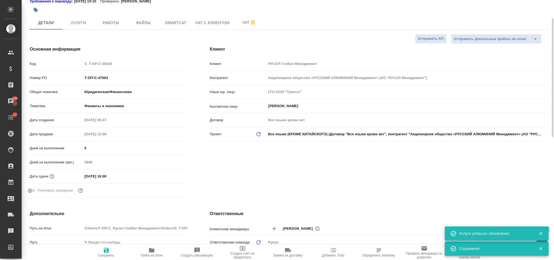
type textarea "x"
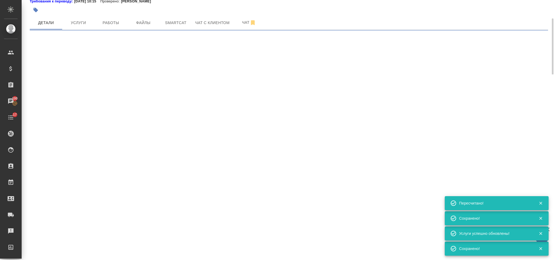
select select "RU"
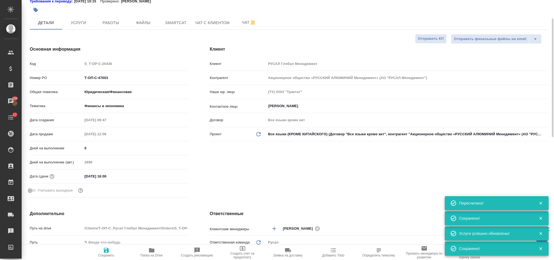
type textarea "x"
click at [110, 178] on input "08.10.2025 16:00" at bounding box center [105, 176] width 47 height 8
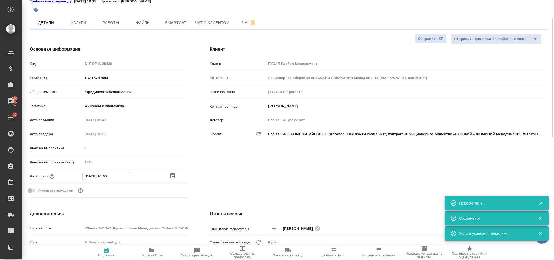
click at [107, 176] on input "08.10.2025 16:00" at bounding box center [106, 176] width 47 height 8
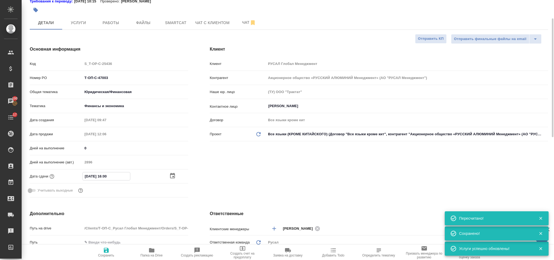
type input "08.10.2025 10:0_"
type textarea "x"
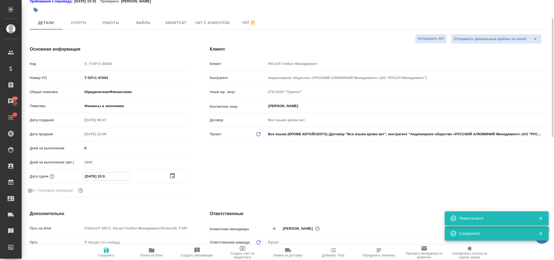
type input "08.10.2025 14:00"
type textarea "x"
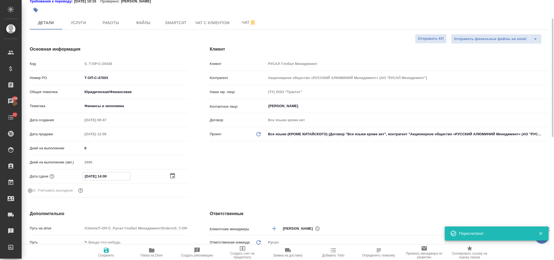
type input "08.10.2025 14:00"
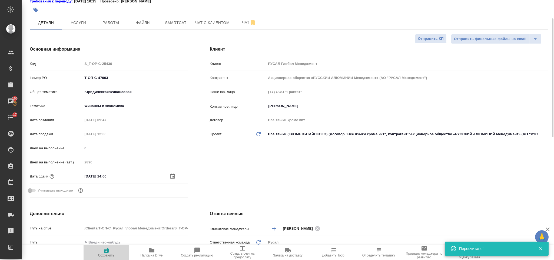
click at [104, 249] on icon "button" at bounding box center [106, 250] width 6 height 6
type textarea "x"
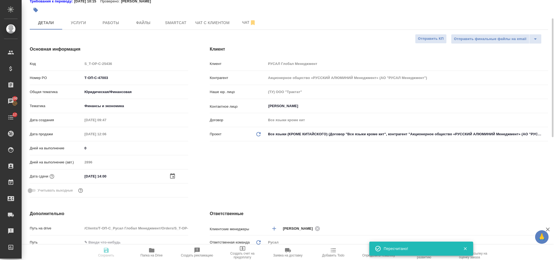
type textarea "x"
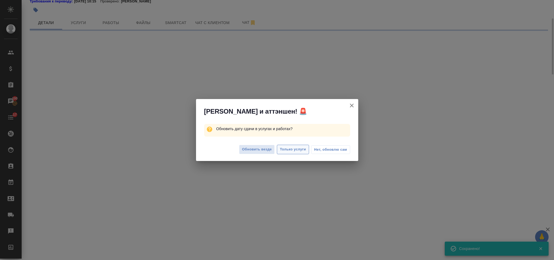
click at [296, 149] on span "Только услуги" at bounding box center [293, 149] width 26 height 6
select select "RU"
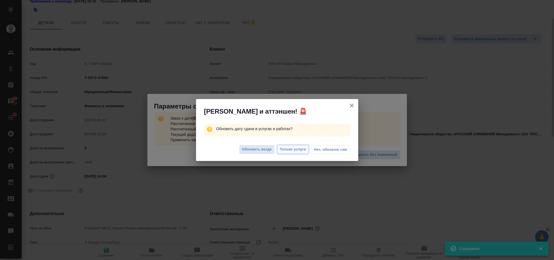
type textarea "x"
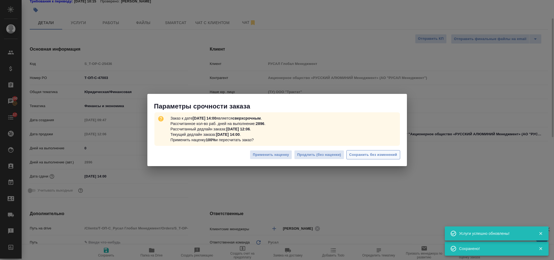
click at [365, 153] on span "Сохранить без изменений" at bounding box center [373, 155] width 48 height 6
type textarea "x"
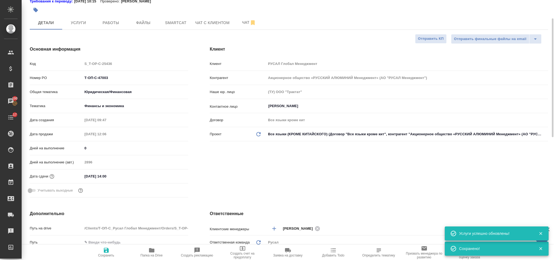
type textarea "x"
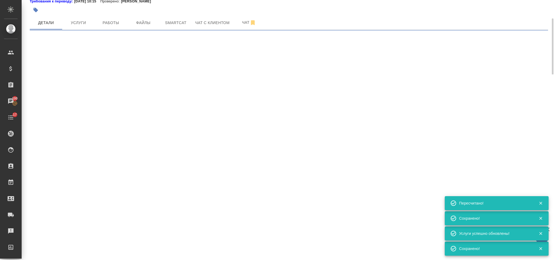
select select "RU"
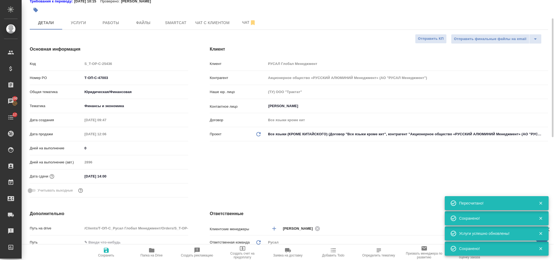
type textarea "x"
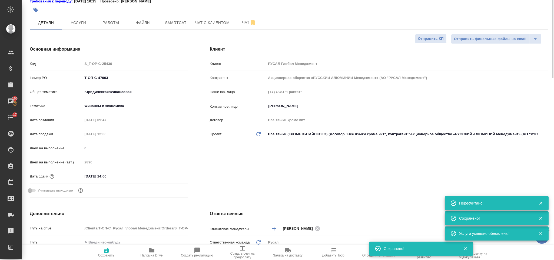
scroll to position [0, 0]
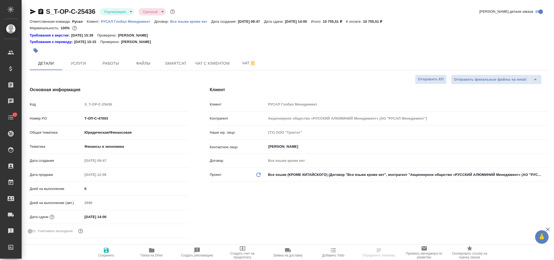
select select "RU"
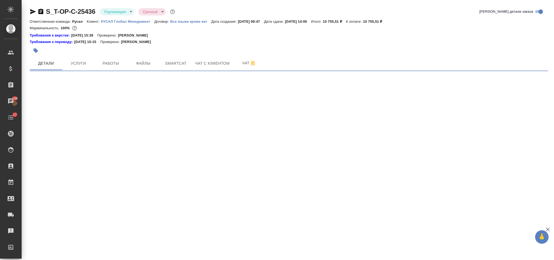
select select "RU"
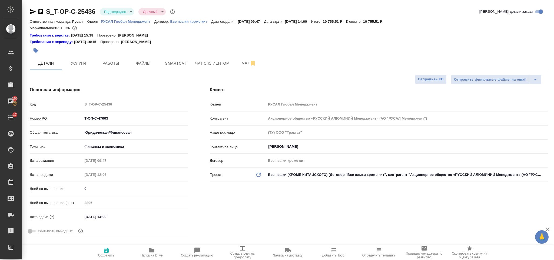
type textarea "x"
drag, startPoint x: 108, startPoint y: 118, endPoint x: 80, endPoint y: 120, distance: 28.4
click at [80, 120] on div "Номер PO Т-ОП-С-47003" at bounding box center [109, 118] width 158 height 9
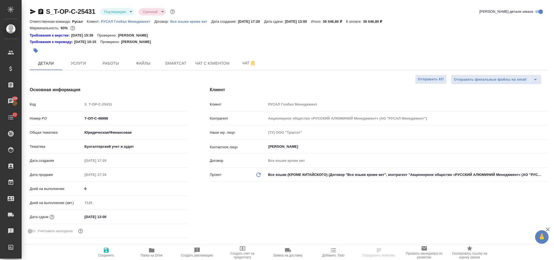
select select "RU"
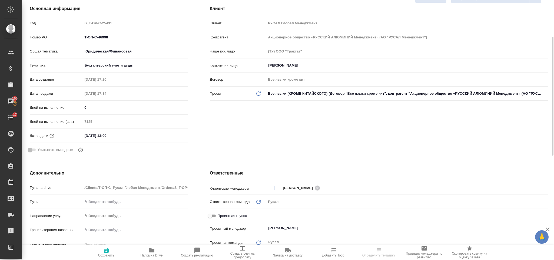
scroll to position [81, 0]
click at [118, 138] on input "[DATE] 13:00" at bounding box center [105, 136] width 47 height 8
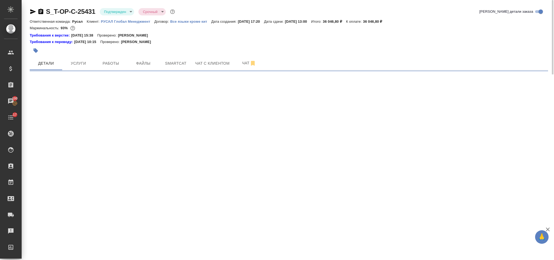
click at [172, 218] on div ".cls-1 fill:#fff; AWATERA [PERSON_NAME] Спецификации Заказы 100 Чаты 17 Todo Пр…" at bounding box center [277, 130] width 554 height 260
select select "RU"
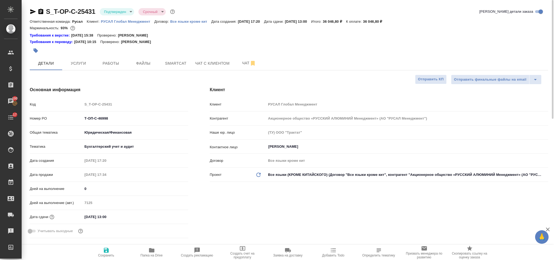
type textarea "x"
click at [138, 212] on div "Дней на выполнение (авт.) 7125" at bounding box center [109, 205] width 158 height 14
click at [142, 219] on div "[DATE] 13:00" at bounding box center [134, 217] width 105 height 8
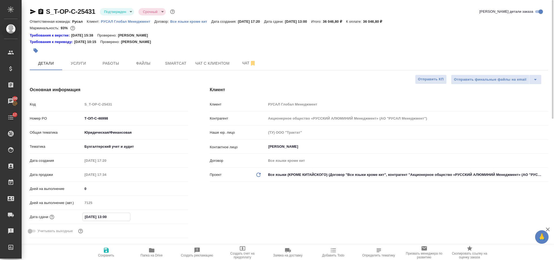
click at [121, 215] on input "[DATE] 13:00" at bounding box center [106, 217] width 47 height 8
click at [174, 217] on icon "button" at bounding box center [172, 215] width 5 height 5
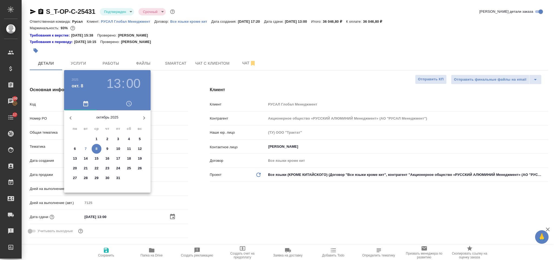
click at [119, 148] on p "10" at bounding box center [118, 148] width 4 height 5
type input "[DATE] 13:00"
type textarea "x"
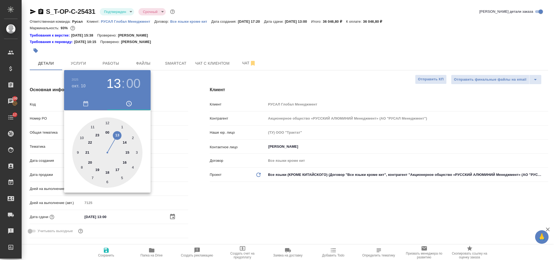
click at [118, 168] on div at bounding box center [107, 152] width 70 height 70
type input "[DATE] 17:00"
type textarea "x"
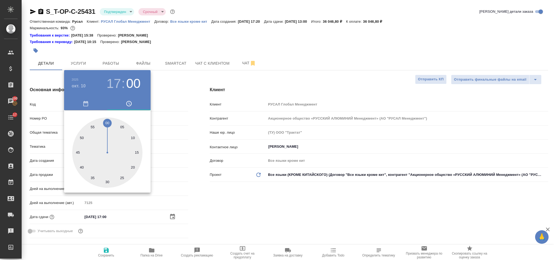
click at [108, 122] on div at bounding box center [107, 152] width 70 height 70
type textarea "x"
click at [259, 207] on div at bounding box center [277, 130] width 554 height 260
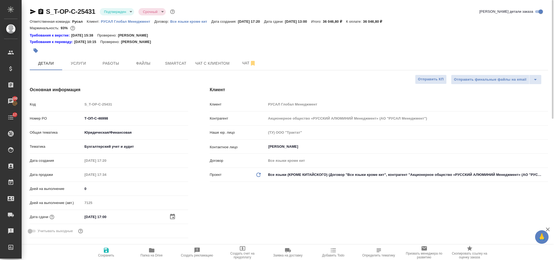
click at [104, 250] on icon "button" at bounding box center [106, 250] width 5 height 5
type textarea "x"
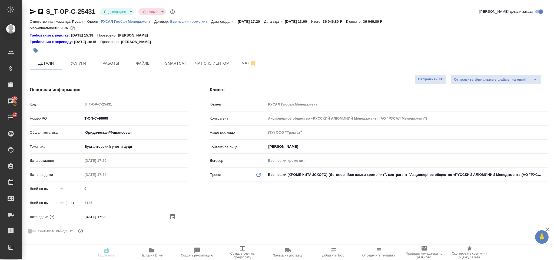
type textarea "x"
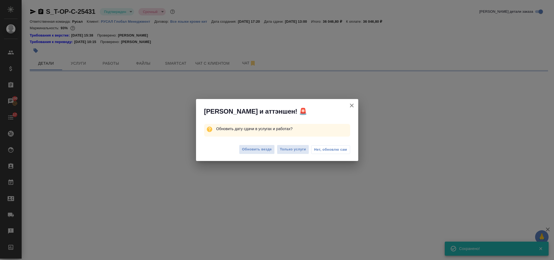
click at [298, 150] on span "Только услуги" at bounding box center [293, 149] width 26 height 6
select select "RU"
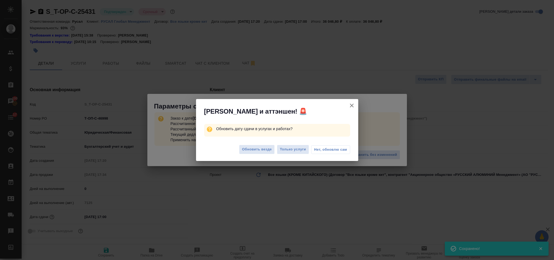
type textarea "x"
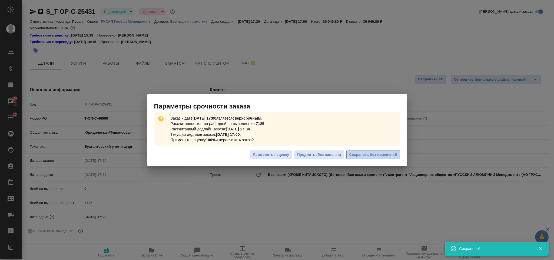
click at [389, 152] on span "Сохранить без изменений" at bounding box center [373, 155] width 48 height 6
type textarea "x"
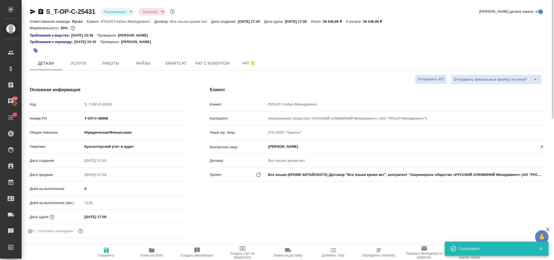
type textarea "x"
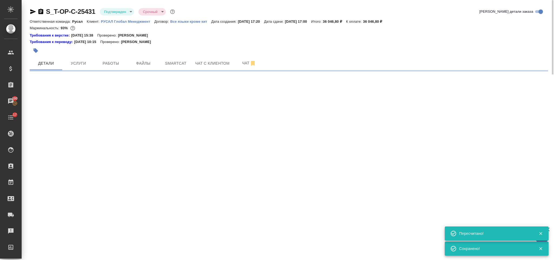
select select "RU"
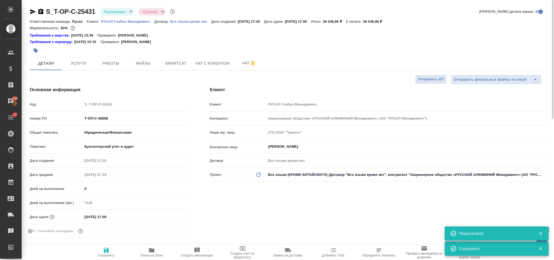
type textarea "x"
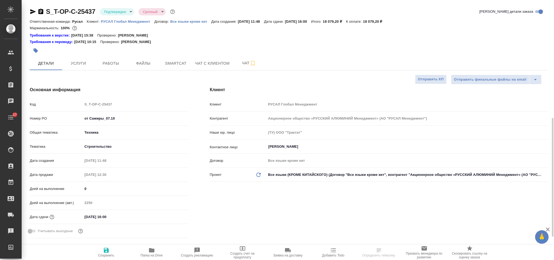
select select "RU"
click at [174, 57] on button "Smartcat" at bounding box center [176, 64] width 32 height 14
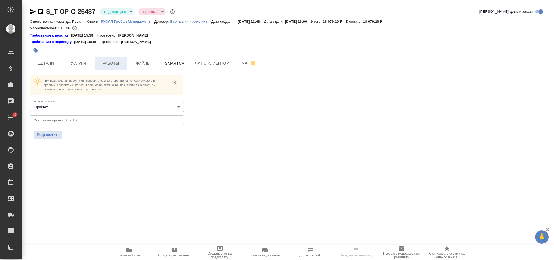
click at [115, 66] on span "Работы" at bounding box center [111, 63] width 26 height 7
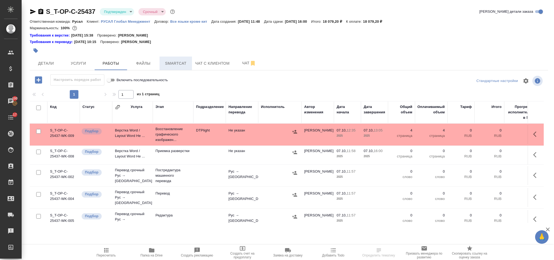
click at [166, 65] on span "Smartcat" at bounding box center [176, 63] width 26 height 7
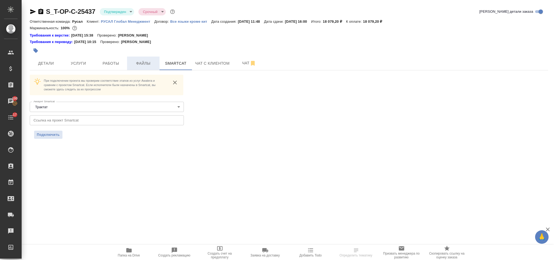
click at [154, 61] on span "Файлы" at bounding box center [143, 63] width 26 height 7
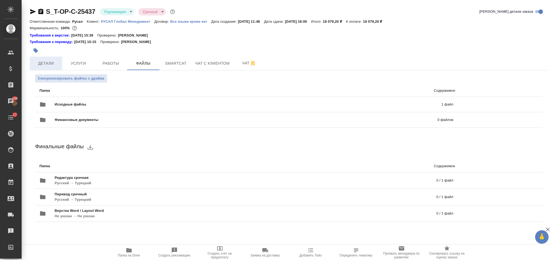
click at [60, 65] on button "Детали" at bounding box center [46, 64] width 32 height 14
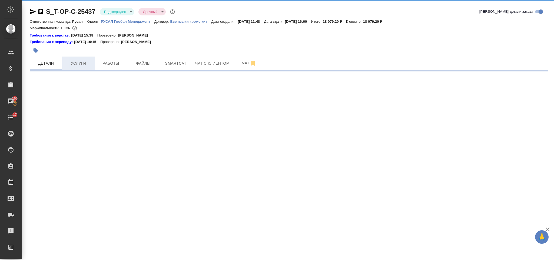
select select "RU"
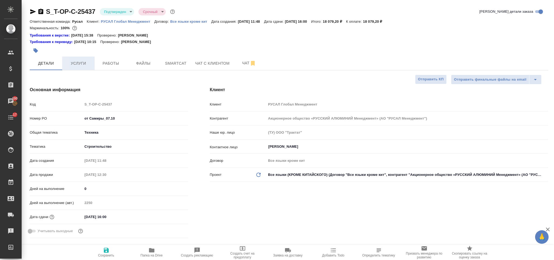
type textarea "x"
click at [100, 63] on span "Работы" at bounding box center [111, 63] width 26 height 7
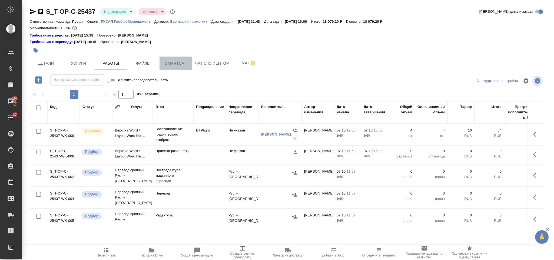
click at [170, 65] on span "Smartcat" at bounding box center [176, 63] width 26 height 7
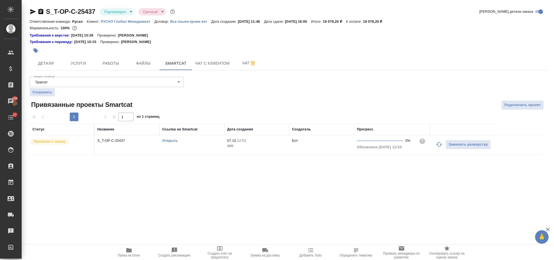
click at [170, 141] on link "Открыть" at bounding box center [169, 140] width 15 height 4
click at [438, 144] on icon "button" at bounding box center [439, 144] width 6 height 6
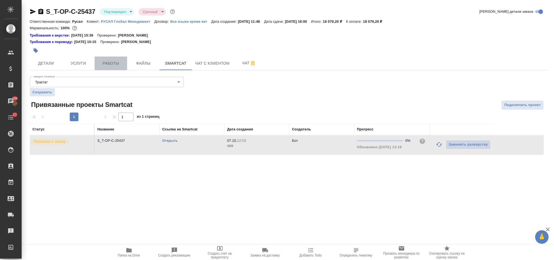
click at [122, 59] on button "Работы" at bounding box center [111, 64] width 32 height 14
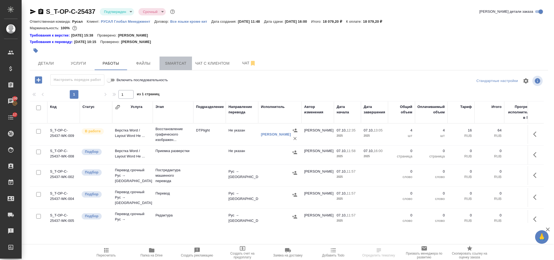
click at [179, 63] on span "Smartcat" at bounding box center [176, 63] width 26 height 7
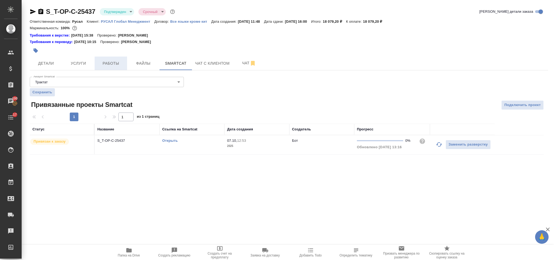
click at [124, 62] on button "Работы" at bounding box center [111, 64] width 32 height 14
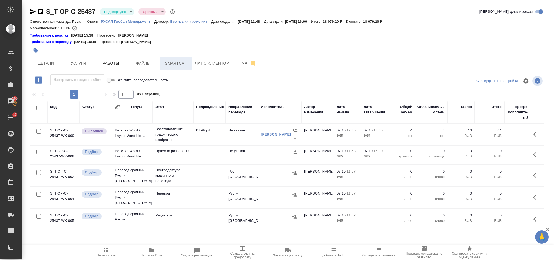
click at [167, 62] on span "Smartcat" at bounding box center [176, 63] width 26 height 7
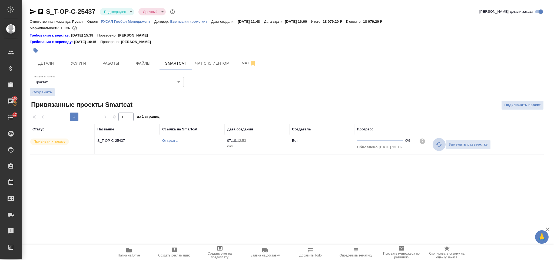
click at [436, 149] on button "button" at bounding box center [439, 144] width 13 height 13
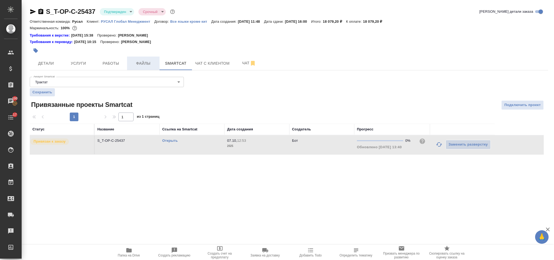
click at [139, 58] on button "Файлы" at bounding box center [143, 64] width 32 height 14
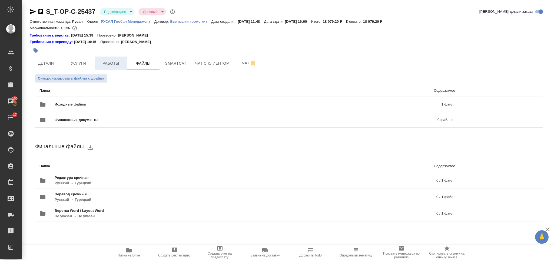
click at [114, 62] on span "Работы" at bounding box center [111, 63] width 26 height 7
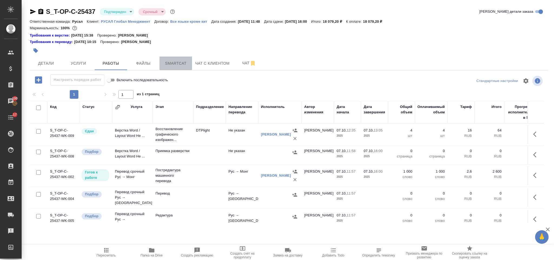
click at [181, 64] on span "Smartcat" at bounding box center [176, 63] width 26 height 7
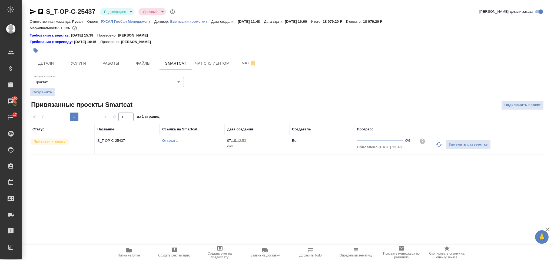
click at [437, 147] on icon "button" at bounding box center [439, 144] width 6 height 6
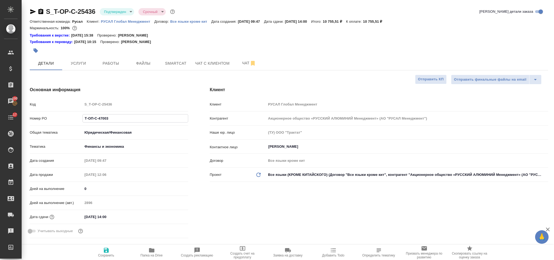
select select "RU"
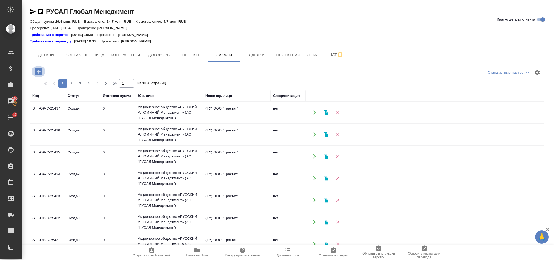
click at [36, 68] on icon "button" at bounding box center [38, 71] width 9 height 9
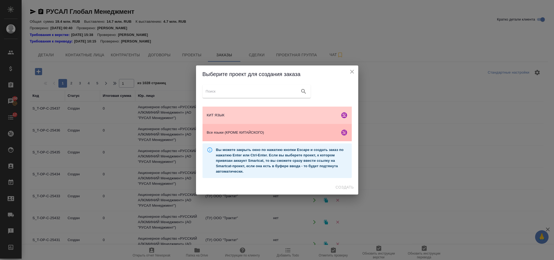
click at [259, 134] on span "Все языки (КРОМЕ КИТАЙСКОГО)" at bounding box center [272, 132] width 131 height 5
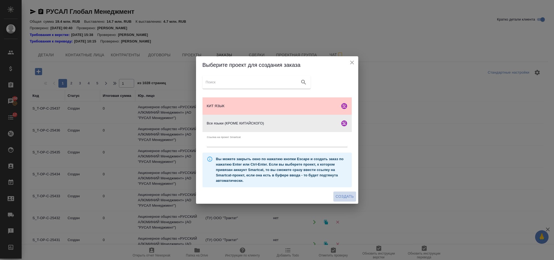
click at [345, 198] on span "Создать" at bounding box center [345, 196] width 18 height 7
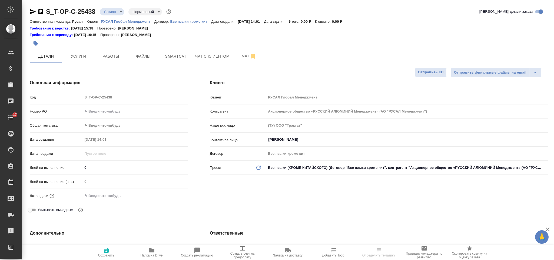
select select "RU"
click at [108, 114] on input "text" at bounding box center [134, 111] width 105 height 8
paste input "Т-ОП-С-47004"
type input "Т-ОП-С-47004"
click at [125, 125] on body "🙏 .cls-1 fill:#fff; AWATERA Gorlenko Yuliua Клиенты Спецификации Заказы 100 Чат…" at bounding box center [277, 130] width 554 height 260
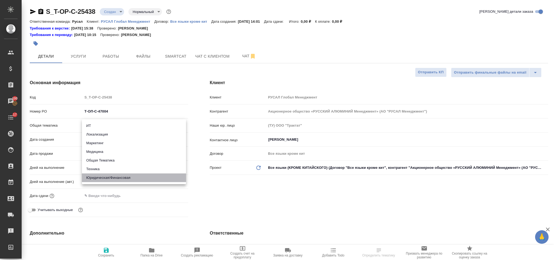
click at [141, 177] on li "Юридическая/Финансовая" at bounding box center [134, 177] width 104 height 9
type input "yr-fn"
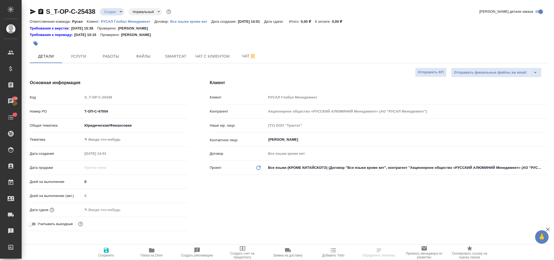
click at [126, 138] on body "🙏 .cls-1 fill:#fff; AWATERA Gorlenko Yuliua Клиенты Спецификации Заказы 100 Чат…" at bounding box center [277, 130] width 554 height 260
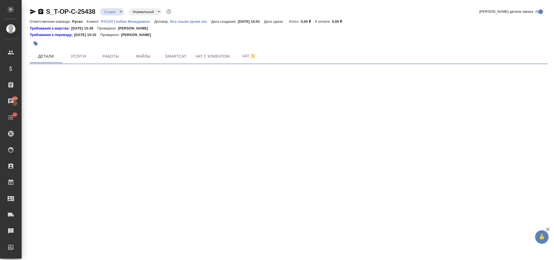
select select "RU"
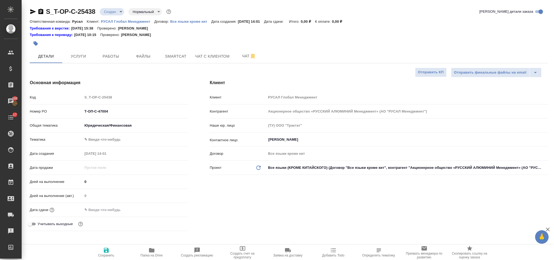
type textarea "x"
click at [144, 141] on body "🙏 .cls-1 fill:#fff; AWATERA Gorlenko Yuliua Клиенты Спецификации Заказы 100 Чат…" at bounding box center [277, 130] width 554 height 260
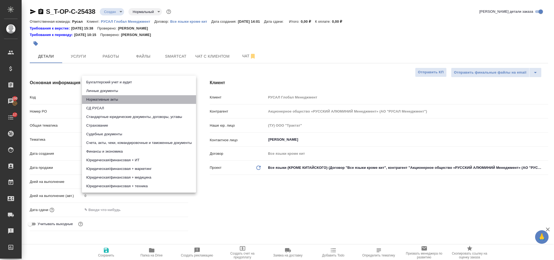
click at [140, 102] on li "Нормативные акты" at bounding box center [139, 99] width 114 height 9
type input "5f647205b73bc97568ca66b7"
type textarea "x"
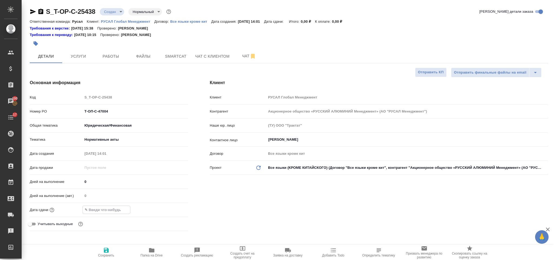
click at [126, 208] on input "text" at bounding box center [106, 210] width 47 height 8
click at [172, 208] on icon "button" at bounding box center [172, 209] width 5 height 5
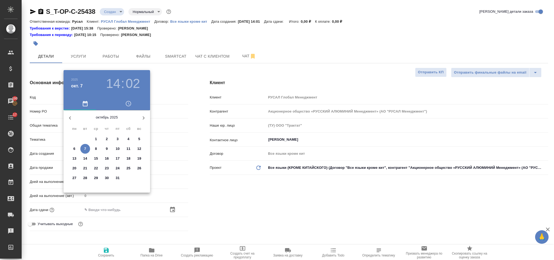
click at [86, 157] on p "14" at bounding box center [85, 158] width 4 height 5
type input "14.10.2025 14:02"
type textarea "x"
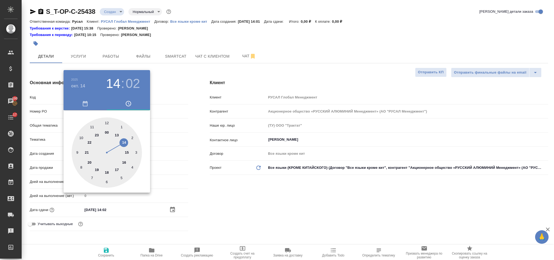
click at [91, 126] on div at bounding box center [107, 152] width 70 height 70
type input "14.10.2025 11:02"
type textarea "x"
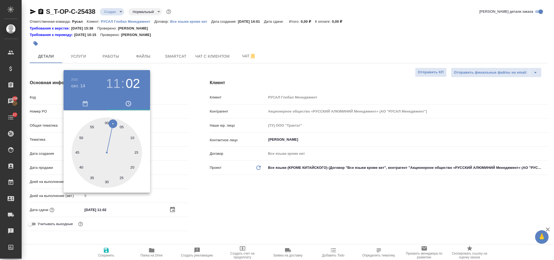
click at [106, 121] on div at bounding box center [107, 152] width 70 height 70
type input "14.10.2025 11:00"
type textarea "x"
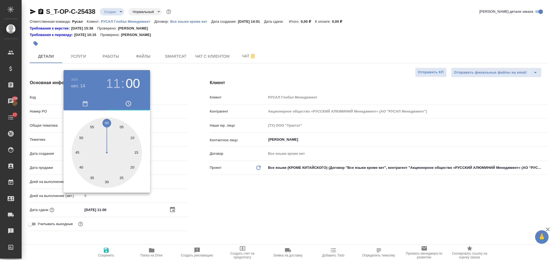
click at [259, 206] on div at bounding box center [277, 130] width 554 height 260
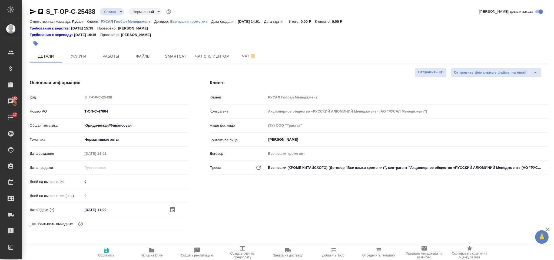
click at [110, 245] on button "Сохранить" at bounding box center [106, 252] width 45 height 15
type textarea "x"
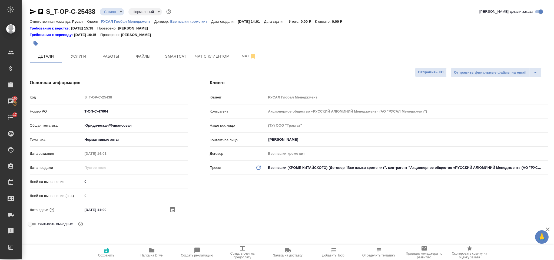
type textarea "x"
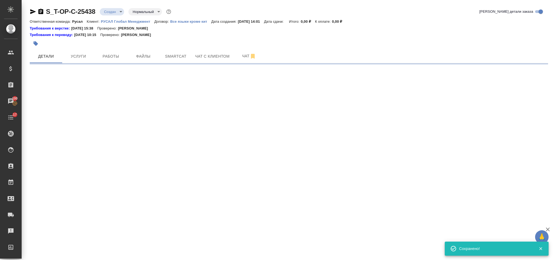
select select "RU"
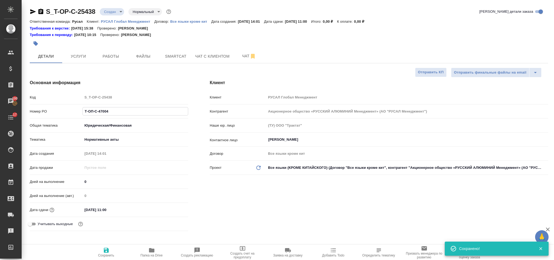
type textarea "x"
click at [126, 112] on input "Т-ОП-С-47004" at bounding box center [135, 111] width 105 height 8
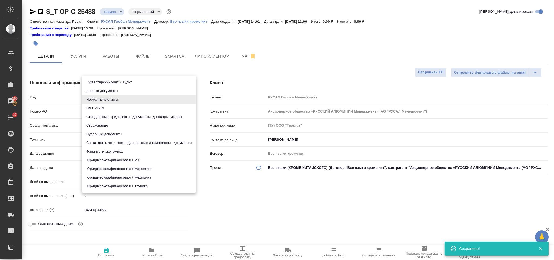
click at [147, 138] on body "🙏 .cls-1 fill:#fff; AWATERA Gorlenko Yuliua Клиенты Спецификации Заказы 100 Чат…" at bounding box center [277, 130] width 554 height 260
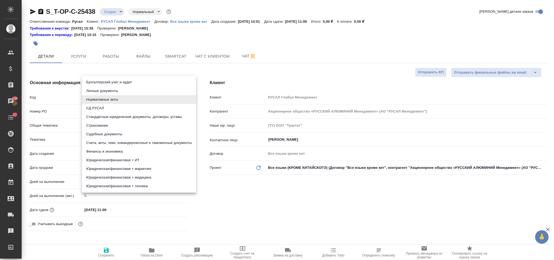
click at [227, 197] on div at bounding box center [277, 130] width 554 height 260
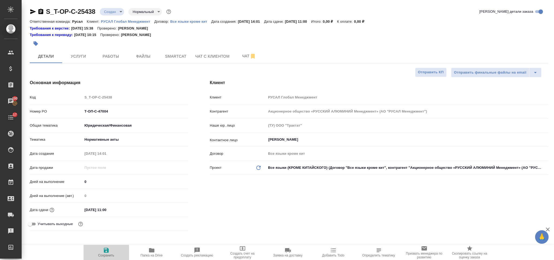
click at [108, 253] on icon "button" at bounding box center [106, 250] width 6 height 6
type textarea "x"
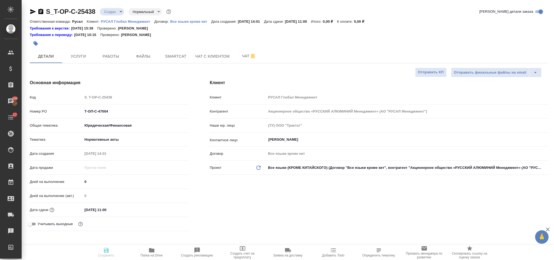
type textarea "x"
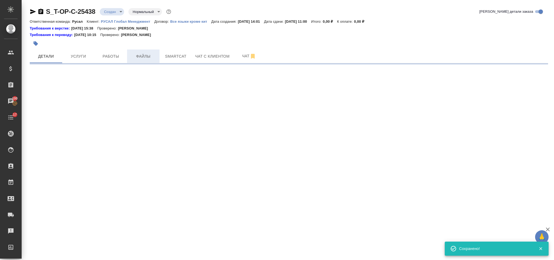
click at [146, 57] on span "Файлы" at bounding box center [143, 56] width 26 height 7
select select "RU"
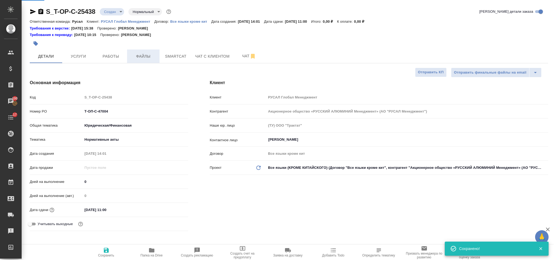
type textarea "x"
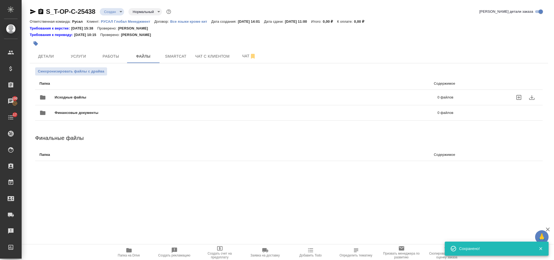
click at [127, 91] on div "Исходные файлы 0 файлов" at bounding box center [246, 97] width 414 height 13
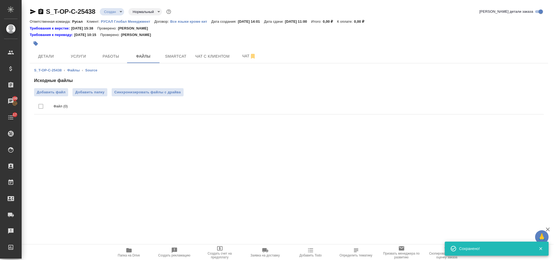
click at [62, 87] on div "Исходные файлы Добавить файл Добавить папку Синхронизировать файлы с драйва Фай…" at bounding box center [289, 96] width 510 height 39
click at [60, 90] on span "Добавить файл" at bounding box center [51, 92] width 29 height 5
click at [0, 0] on input "Добавить файл" at bounding box center [0, 0] width 0 height 0
click at [80, 58] on span "Услуги" at bounding box center [78, 56] width 26 height 7
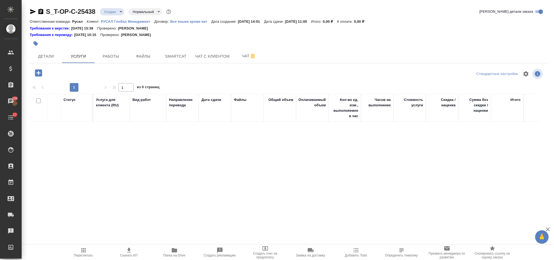
click at [39, 70] on icon "button" at bounding box center [38, 72] width 7 height 7
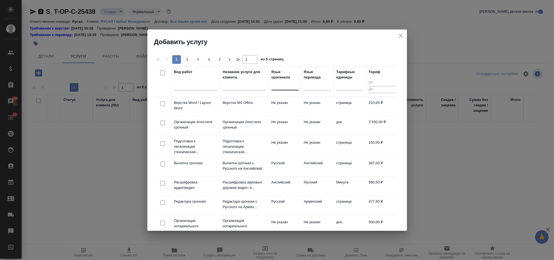
click at [275, 83] on div at bounding box center [285, 85] width 27 height 8
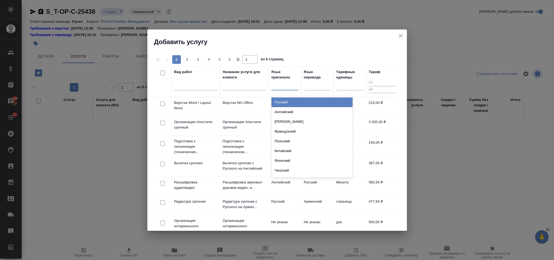
click at [289, 101] on div "Русский" at bounding box center [312, 102] width 81 height 10
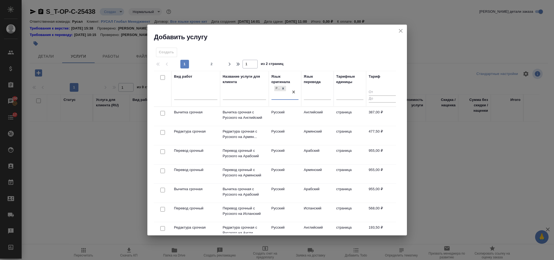
click at [315, 85] on div "Язык перевода" at bounding box center [317, 89] width 27 height 30
click at [317, 93] on div at bounding box center [317, 94] width 27 height 8
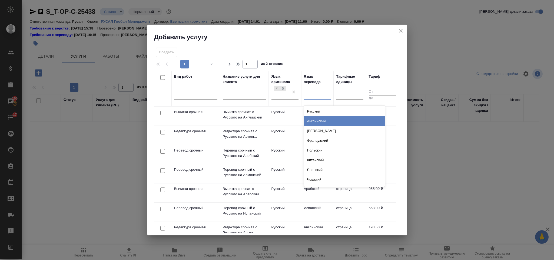
click at [322, 120] on div "Английский" at bounding box center [344, 121] width 81 height 10
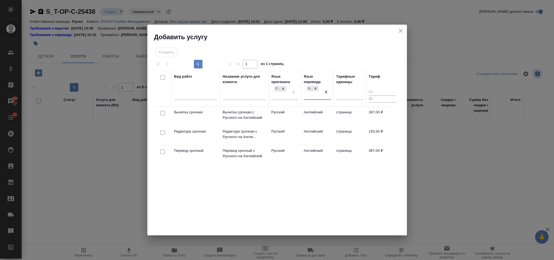
click at [161, 152] on input "checkbox" at bounding box center [162, 151] width 5 height 5
checkbox input "true"
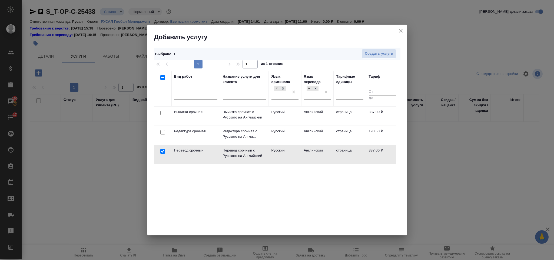
click at [164, 132] on input "checkbox" at bounding box center [162, 132] width 5 height 5
checkbox input "true"
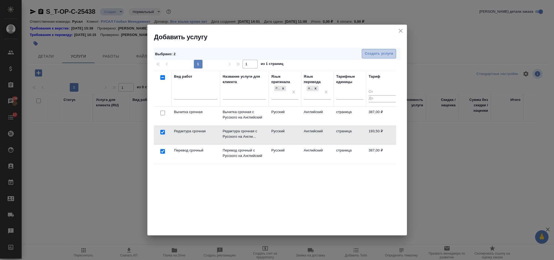
click at [363, 54] on button "Создать услуги" at bounding box center [379, 53] width 34 height 9
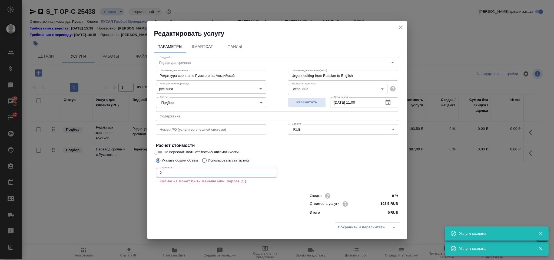
type input "Перевод срочный"
type input "Перевод срочный с Русского на Английский"
type input "Urgent translation from Russian to English"
type input "387 RUB"
click at [265, 115] on input "text" at bounding box center [277, 116] width 242 height 10
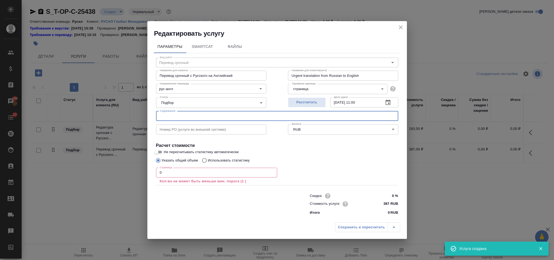
paste input "Т-ОП-С-46021"
type input "Т-ОП-С-46021"
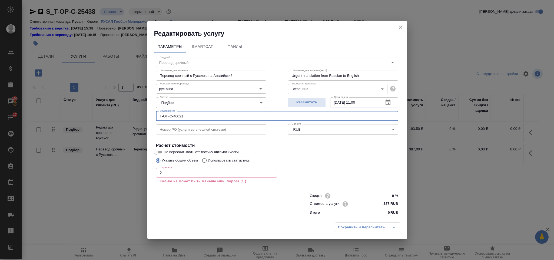
drag, startPoint x: 261, startPoint y: 116, endPoint x: 143, endPoint y: 114, distance: 118.5
click at [143, 113] on div "Редактировать услугу Параметры SmartCat Файлы Вид работ Перевод срочный Вид раб…" at bounding box center [277, 130] width 554 height 260
paste input "Политика информационной безопасности Компании"
type input "Политика информационной безопасности Компании"
click at [191, 169] on input "0" at bounding box center [216, 173] width 121 height 10
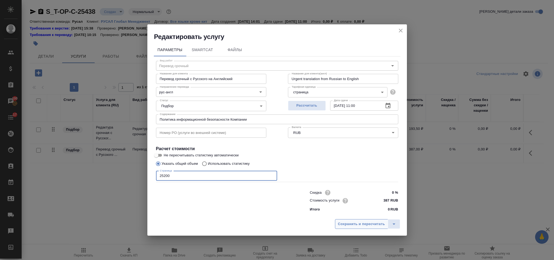
type input "25200"
click at [342, 224] on span "Сохранить и пересчитать" at bounding box center [361, 224] width 47 height 6
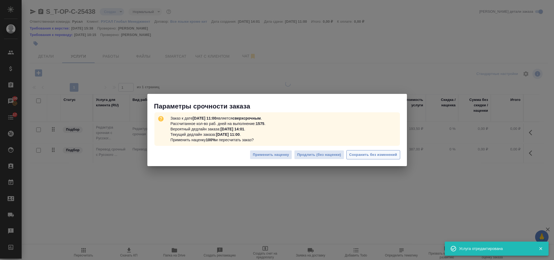
click at [349, 156] on span "Сохранить без изменений" at bounding box center [373, 155] width 48 height 6
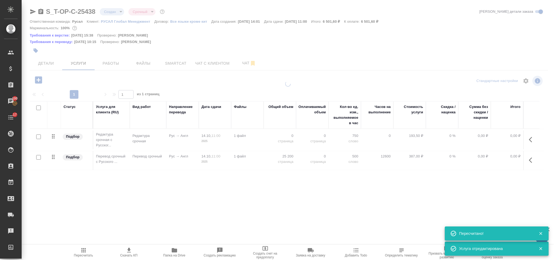
type input "urgent"
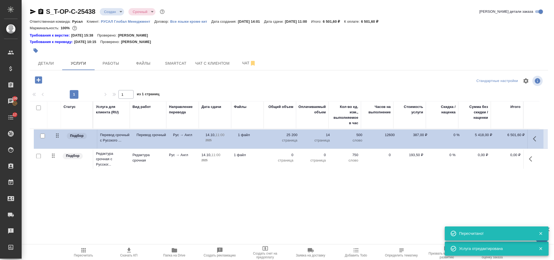
drag, startPoint x: 55, startPoint y: 160, endPoint x: 60, endPoint y: 136, distance: 23.9
click at [60, 136] on table "Статус Услуга для клиента (RU) Вид работ Направление перевода Дата сдачи Файлы …" at bounding box center [287, 135] width 514 height 69
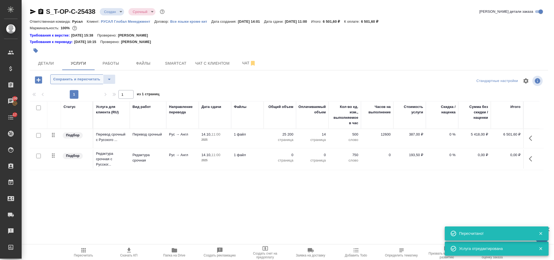
click at [79, 81] on span "Сохранить и пересчитать" at bounding box center [76, 79] width 47 height 6
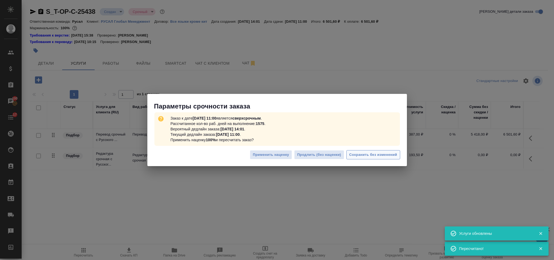
click at [381, 152] on span "Сохранить без изменений" at bounding box center [373, 155] width 48 height 6
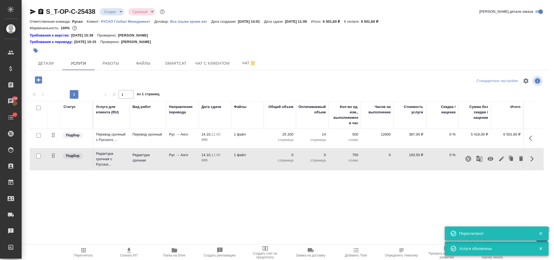
click at [503, 162] on icon "button" at bounding box center [501, 159] width 6 height 6
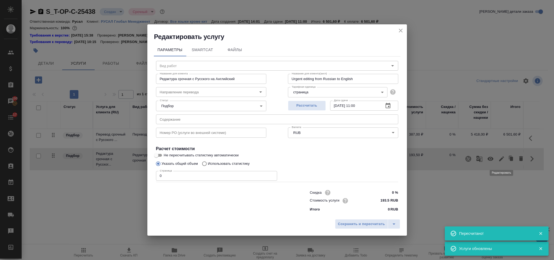
type input "Редактура срочная"
type input "рус-англ"
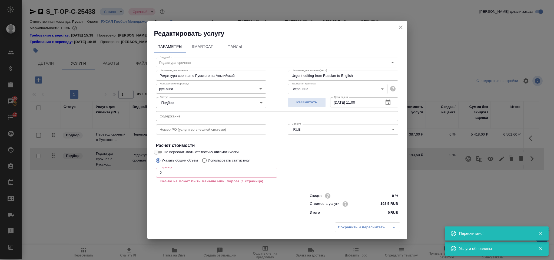
click at [180, 163] on div "Вид работ Редактура срочная Вид работ Название для клиента Редактура срочная с …" at bounding box center [277, 135] width 247 height 164
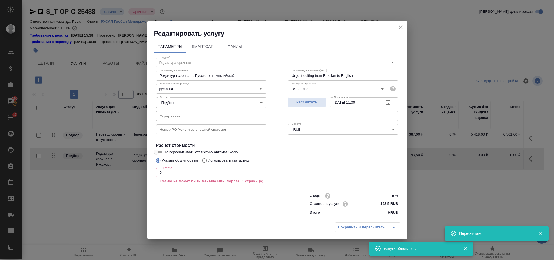
click at [183, 168] on input "0" at bounding box center [216, 173] width 121 height 10
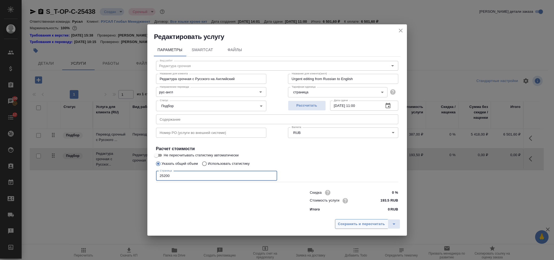
type input "25200"
click at [360, 223] on span "Сохранить и пересчитать" at bounding box center [361, 224] width 47 height 6
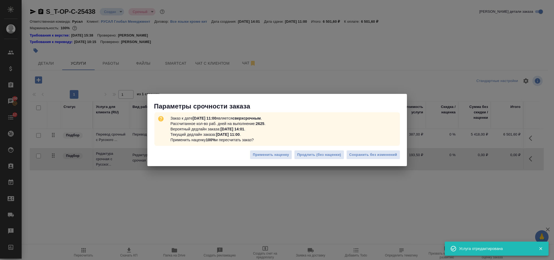
click at [386, 146] on div "Заказ к дате 14.10.2025, 11:00 является сверхсрочным . Рассчитанное кол-во раб.…" at bounding box center [277, 129] width 260 height 37
click at [386, 152] on span "Сохранить без изменений" at bounding box center [373, 155] width 48 height 6
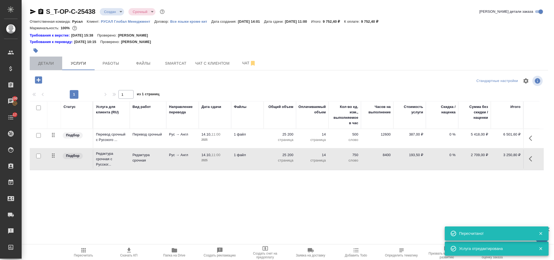
click at [48, 67] on span "Детали" at bounding box center [46, 63] width 26 height 7
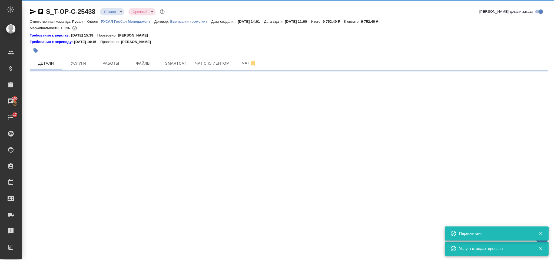
select select "RU"
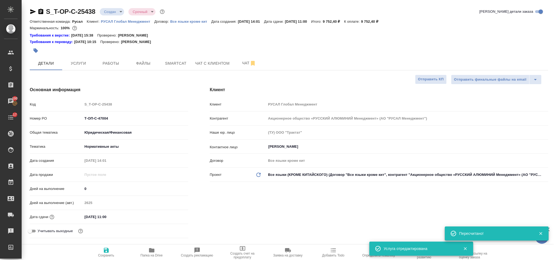
type textarea "x"
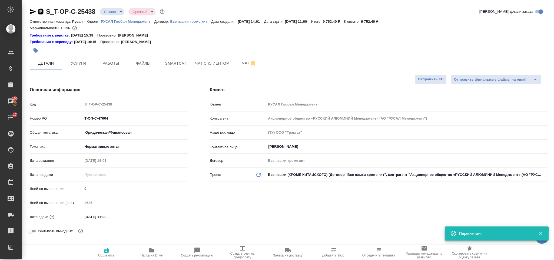
click at [41, 11] on icon "button" at bounding box center [40, 11] width 5 height 5
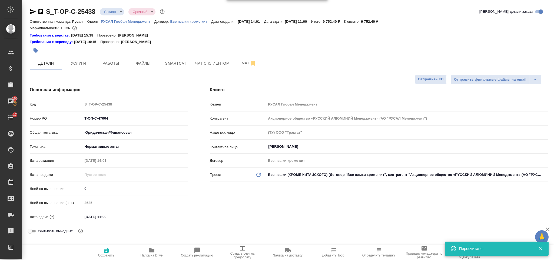
click at [32, 9] on icon "button" at bounding box center [33, 11] width 6 height 6
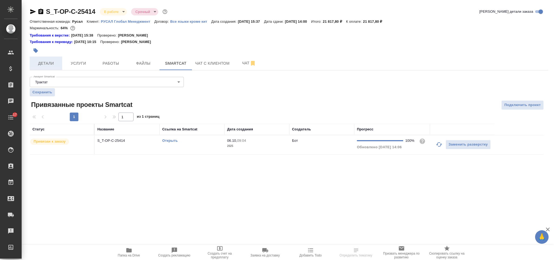
click at [43, 68] on button "Детали" at bounding box center [46, 64] width 32 height 14
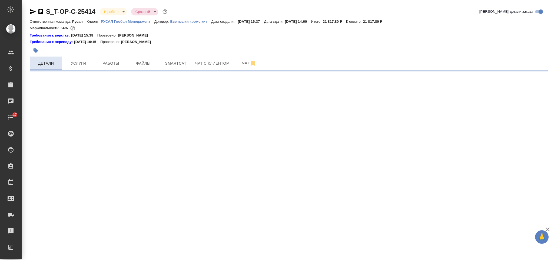
select select "RU"
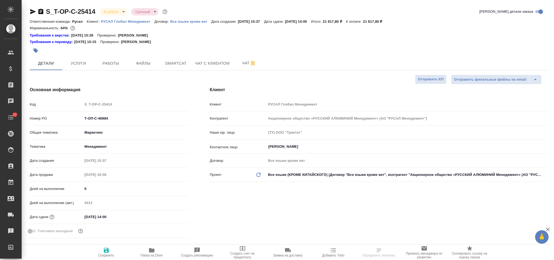
type textarea "x"
select select "RU"
type textarea "x"
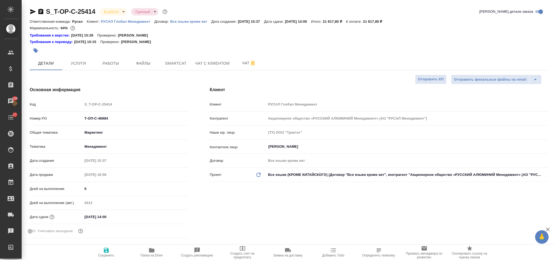
type textarea "x"
